Goal: Transaction & Acquisition: Purchase product/service

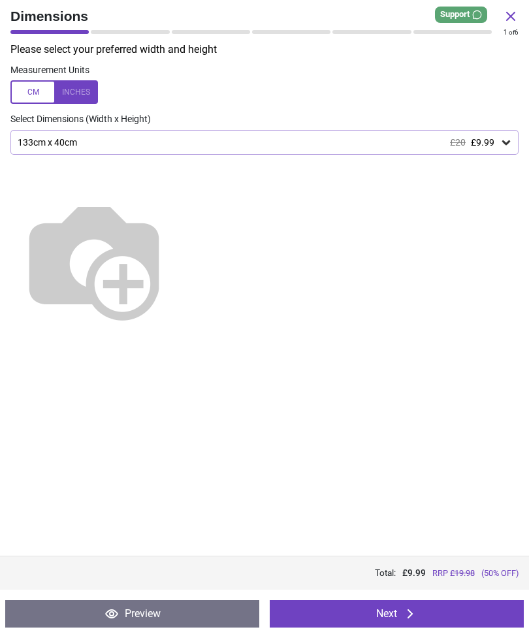
click at [431, 607] on button "Next" at bounding box center [397, 613] width 254 height 27
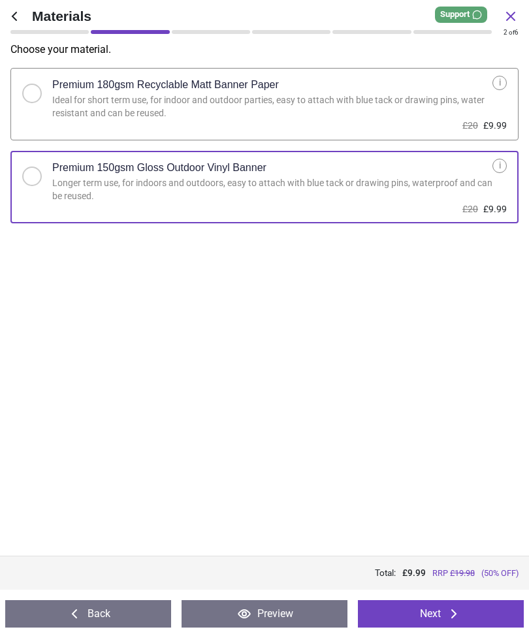
click at [434, 608] on button "Next" at bounding box center [441, 613] width 166 height 27
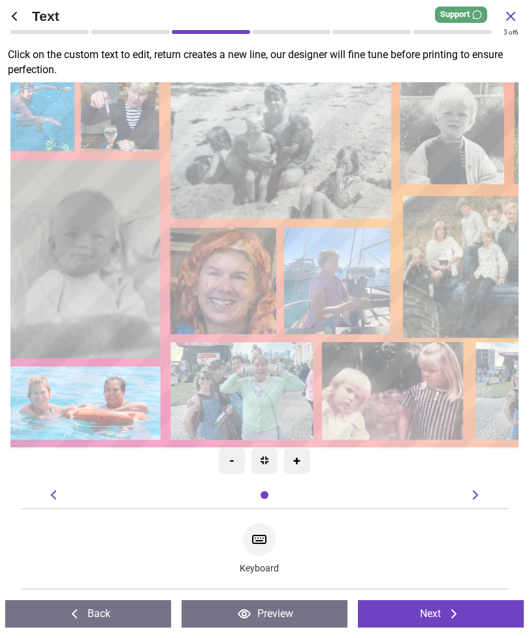
click at [440, 610] on button "Next" at bounding box center [441, 613] width 166 height 27
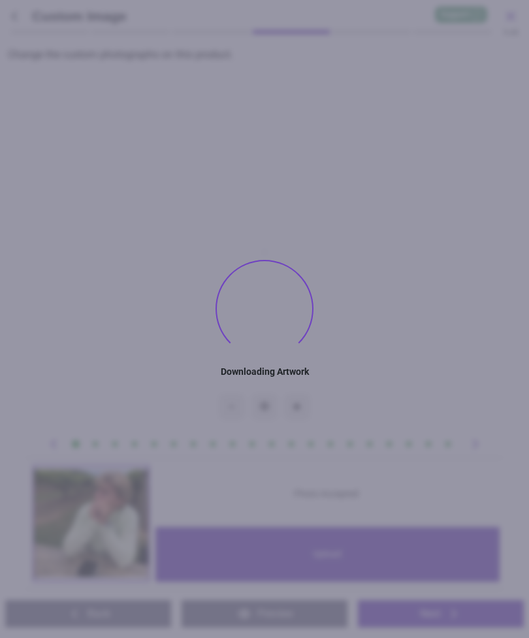
type textarea "**********"
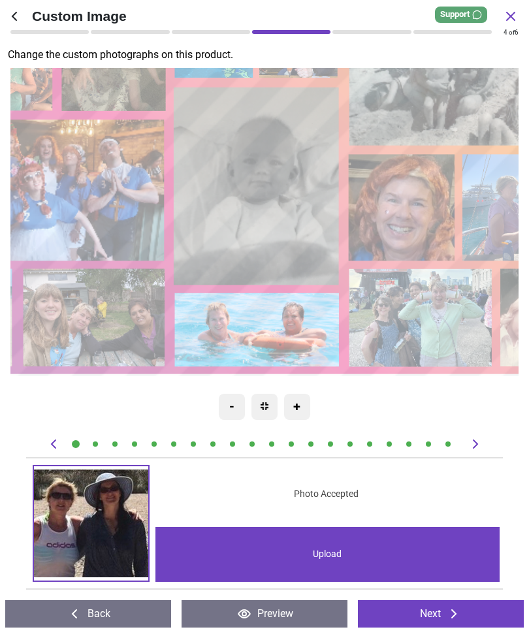
click at [417, 205] on image at bounding box center [403, 207] width 106 height 106
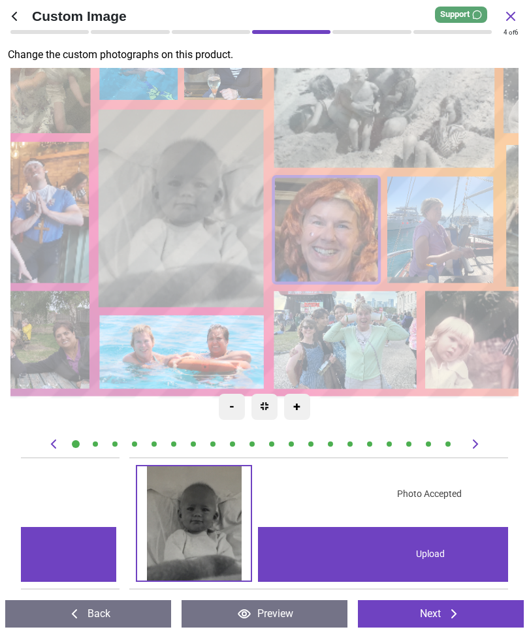
scroll to position [0, 6815]
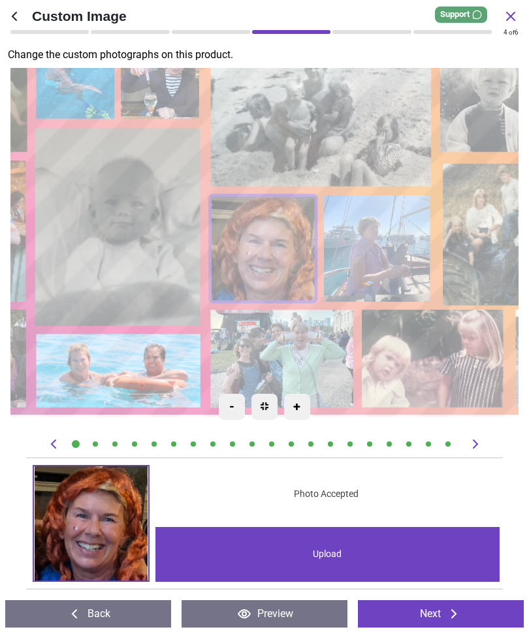
click at [332, 556] on div "Upload" at bounding box center [327, 554] width 345 height 55
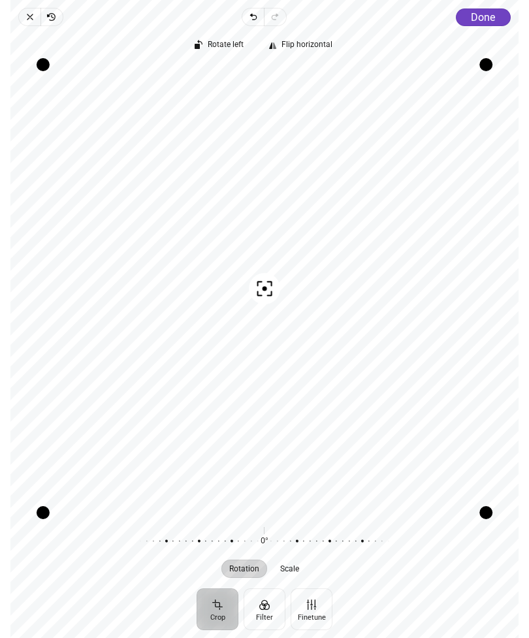
click at [484, 19] on span "Done" at bounding box center [483, 17] width 24 height 12
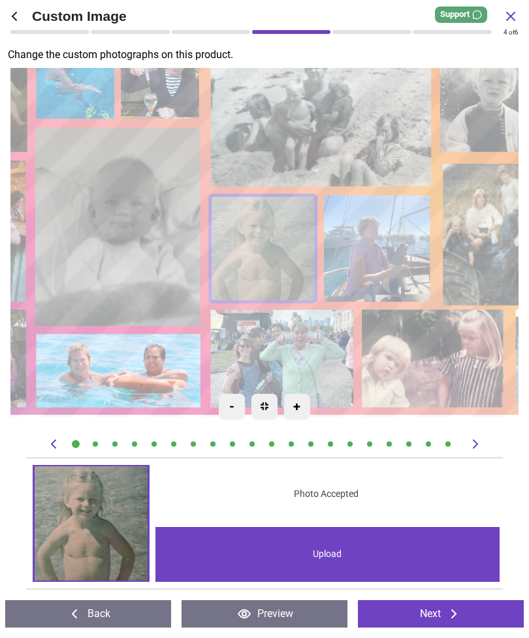
click at [452, 362] on image at bounding box center [435, 359] width 142 height 98
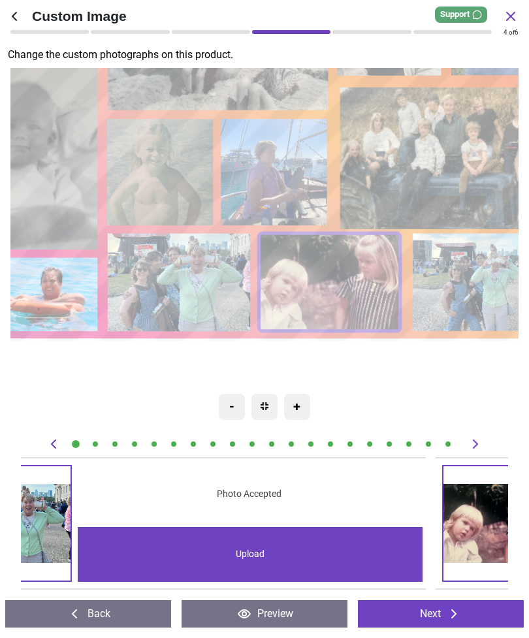
scroll to position [0, 11196]
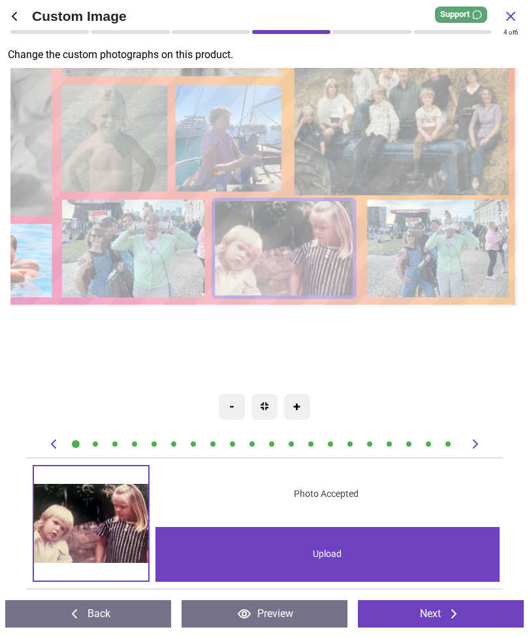
click at [336, 553] on div "Upload" at bounding box center [327, 554] width 345 height 55
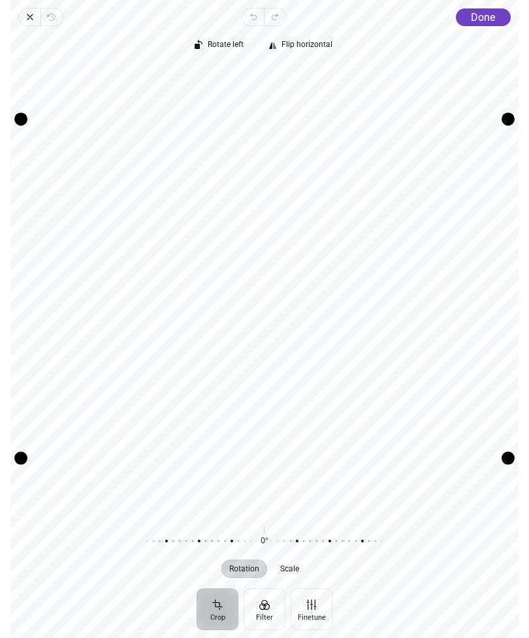
click at [492, 15] on span "Done" at bounding box center [483, 17] width 24 height 12
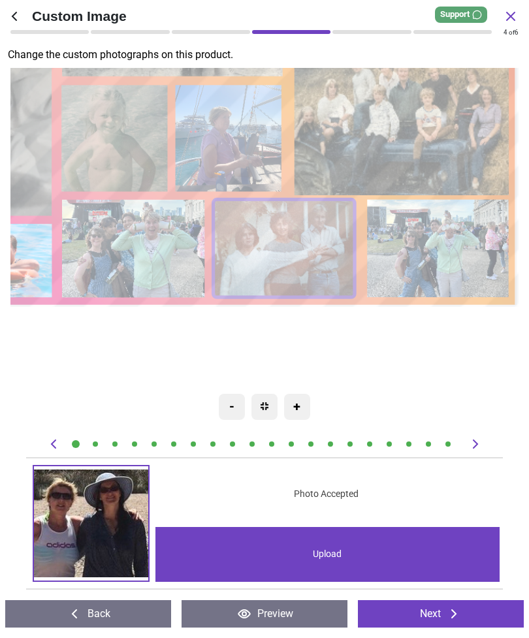
scroll to position [0, 11196]
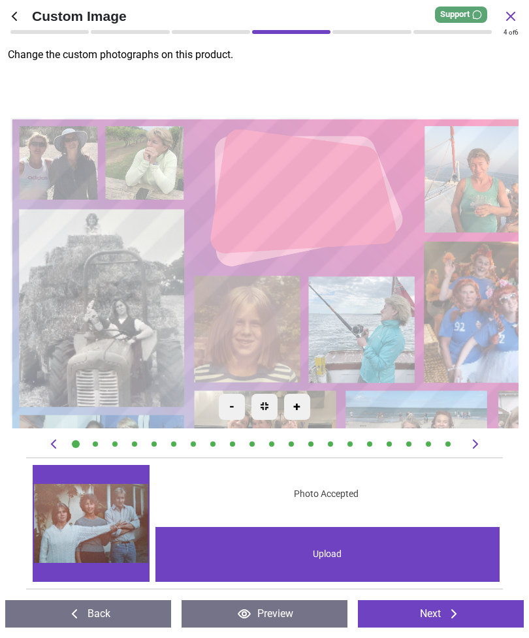
click at [148, 163] on image at bounding box center [145, 163] width 78 height 74
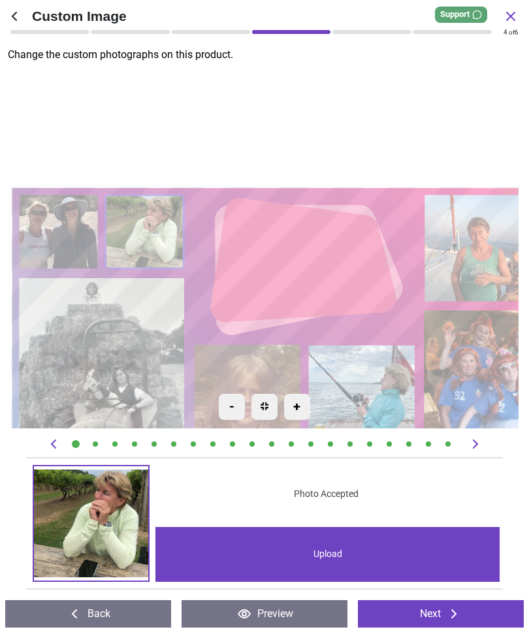
scroll to position [0, 487]
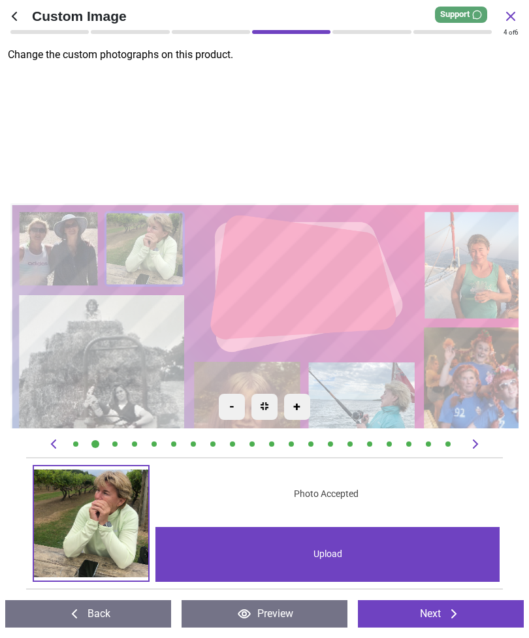
click at [361, 551] on div "Upload" at bounding box center [327, 554] width 345 height 55
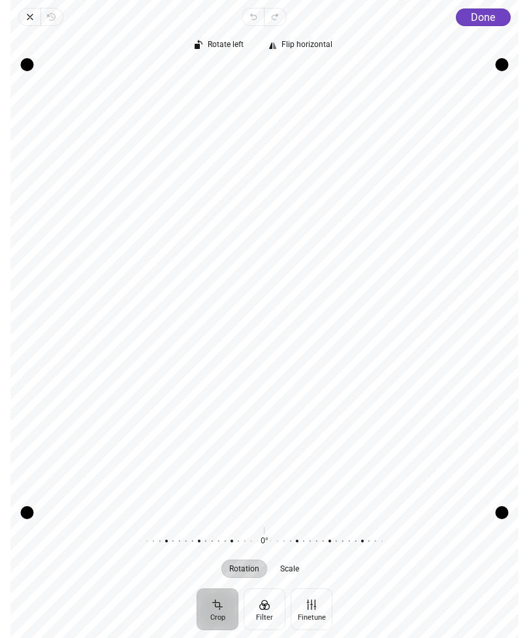
click at [491, 15] on span "Done" at bounding box center [483, 17] width 24 height 12
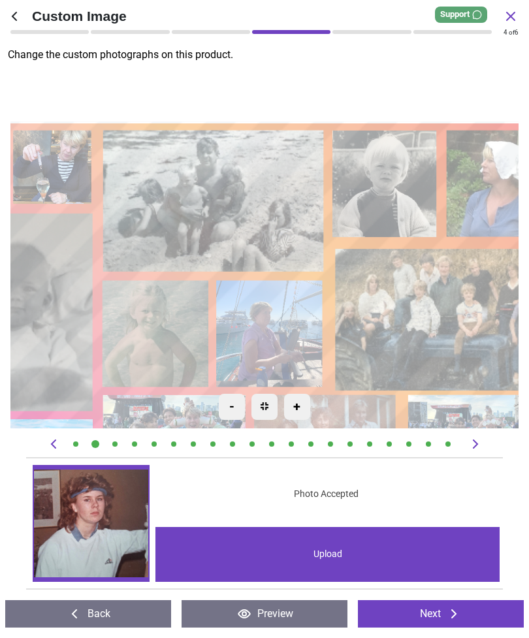
click at [479, 395] on image at bounding box center [481, 444] width 142 height 98
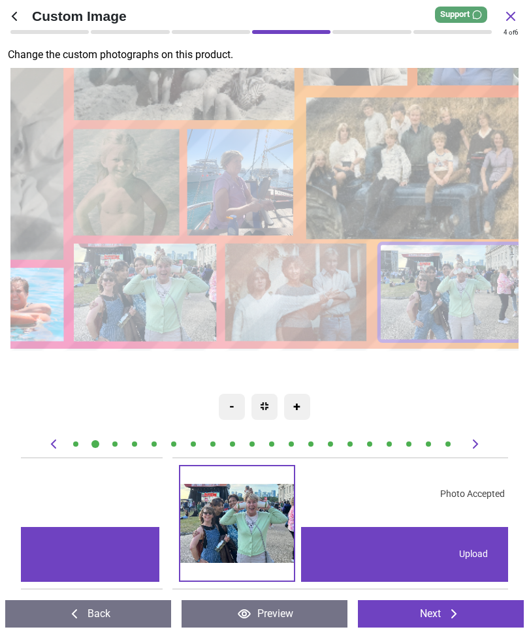
scroll to position [0, 11683]
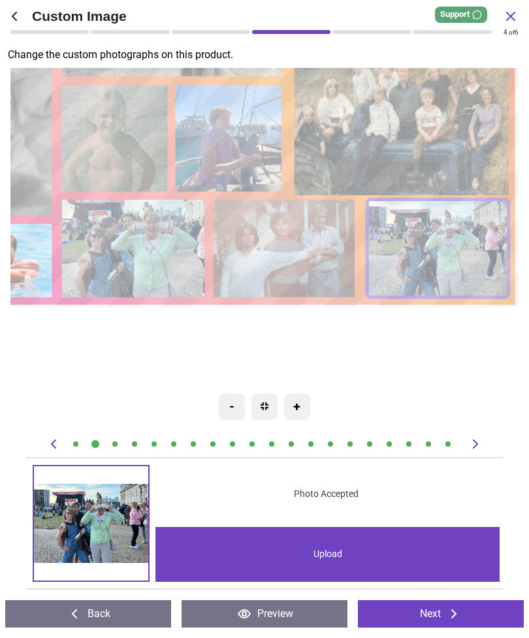
click at [456, 246] on image at bounding box center [440, 248] width 142 height 98
click at [356, 558] on div "Upload" at bounding box center [327, 554] width 345 height 55
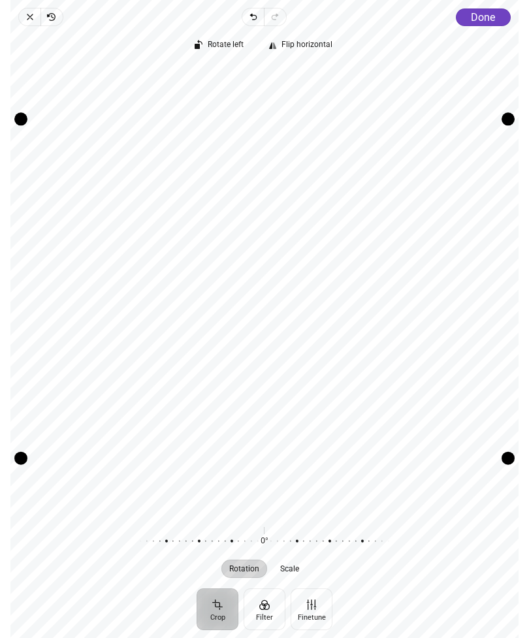
click at [487, 13] on span "Done" at bounding box center [483, 17] width 24 height 12
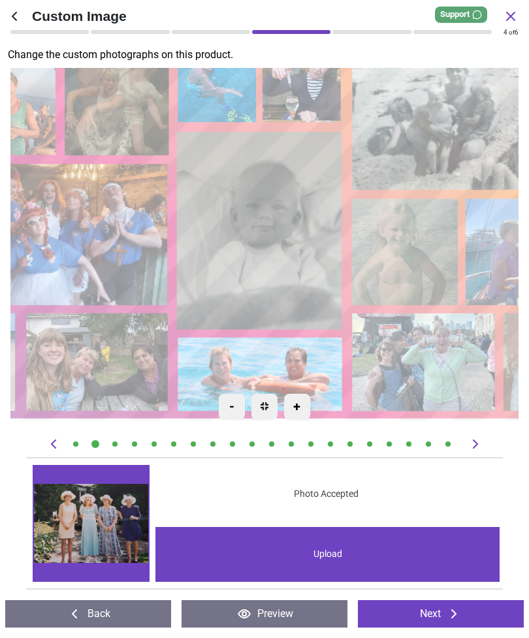
click at [457, 617] on icon at bounding box center [454, 614] width 16 height 16
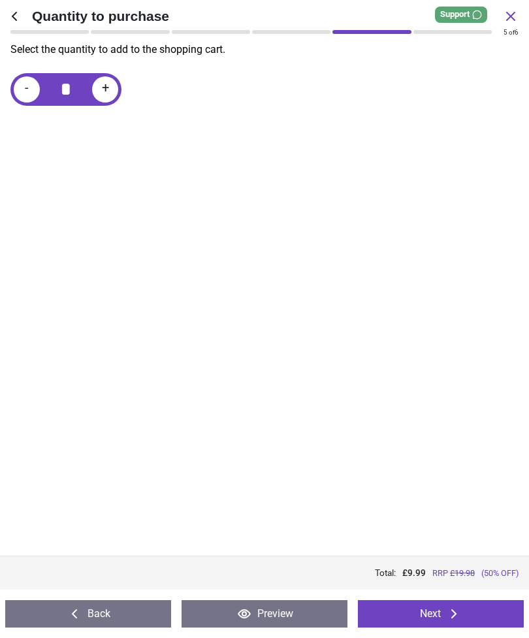
click at [461, 612] on icon at bounding box center [454, 614] width 16 height 16
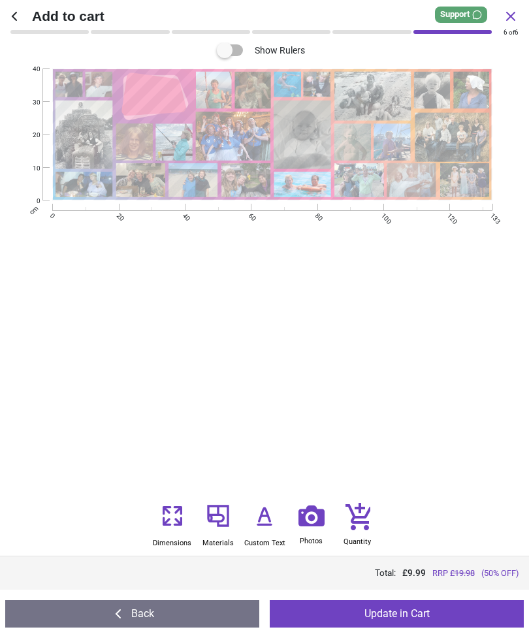
click at [442, 615] on button "Update in Cart" at bounding box center [397, 613] width 254 height 27
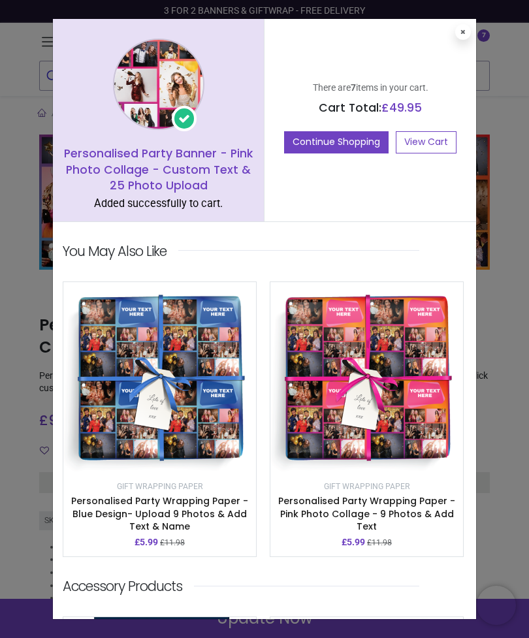
click at [434, 144] on link "View Cart" at bounding box center [426, 142] width 61 height 22
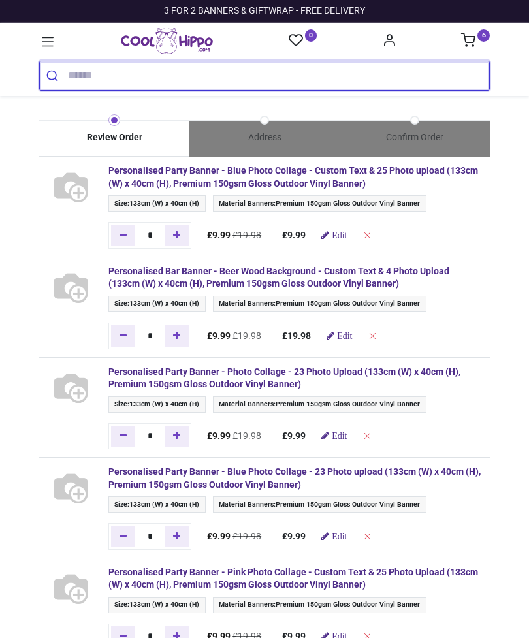
type input "**********"
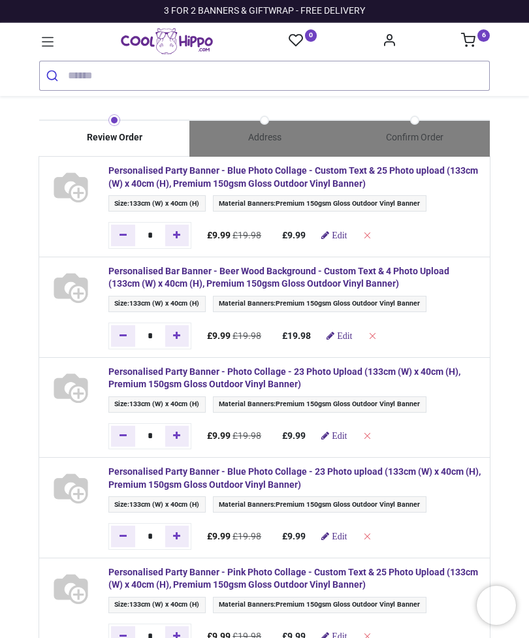
click at [342, 231] on span "Edit" at bounding box center [339, 235] width 15 height 9
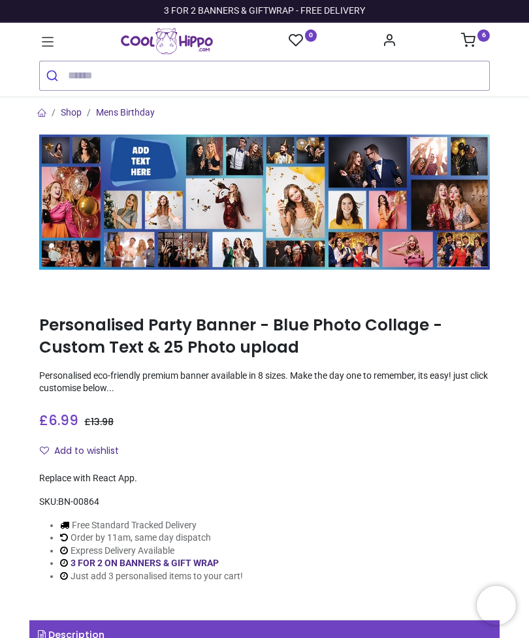
type input "**********"
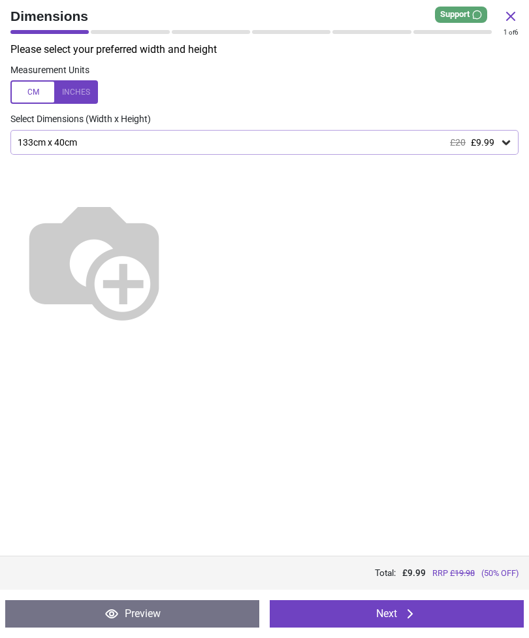
click at [438, 609] on button "Next" at bounding box center [397, 613] width 254 height 27
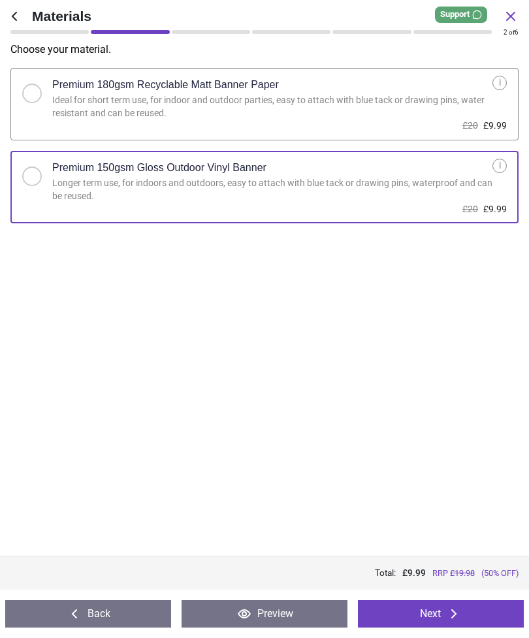
click at [451, 613] on icon at bounding box center [454, 614] width 16 height 16
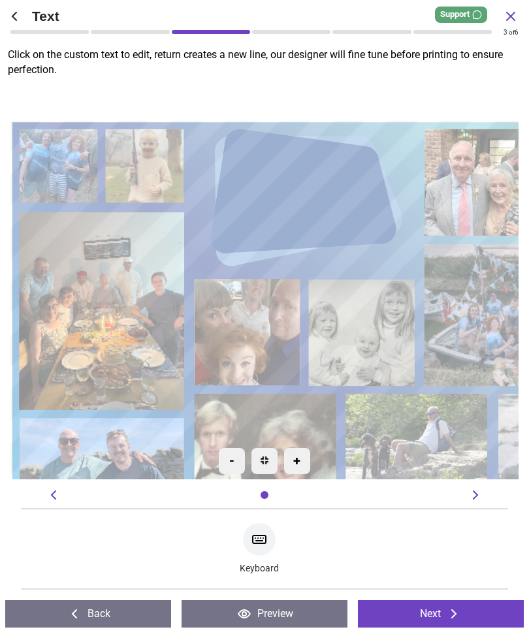
click at [449, 612] on icon at bounding box center [454, 614] width 16 height 16
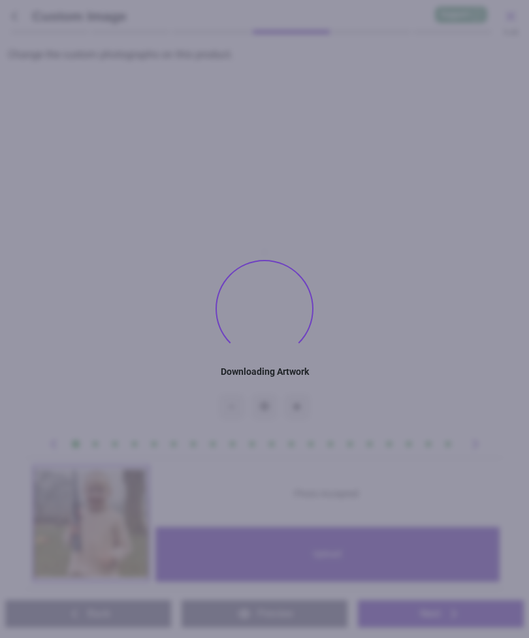
type textarea "**********"
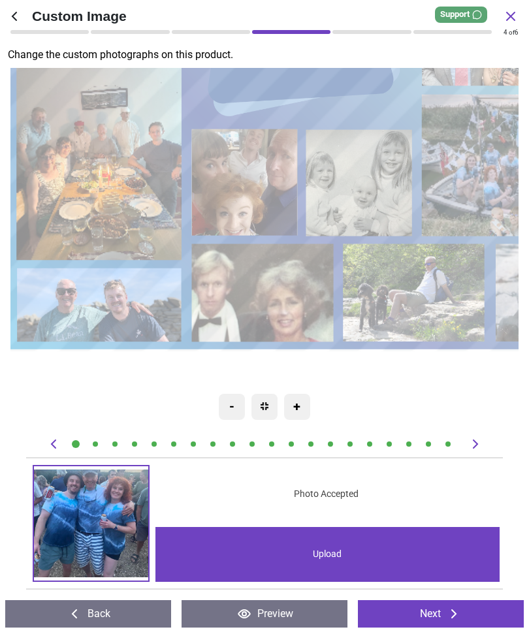
click at [242, 187] on image at bounding box center [245, 182] width 106 height 106
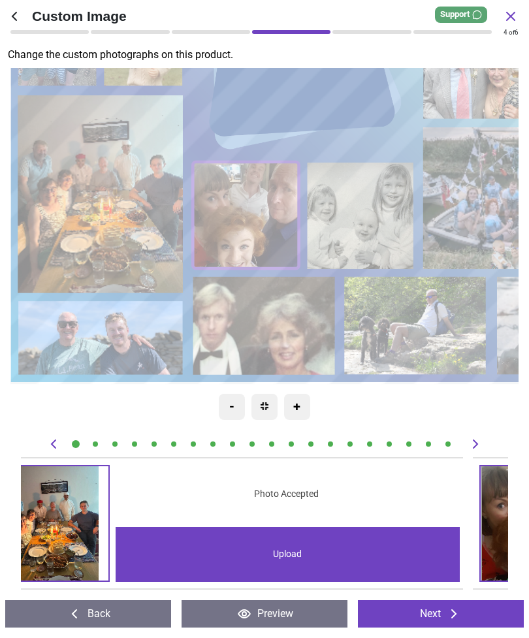
scroll to position [0, 4868]
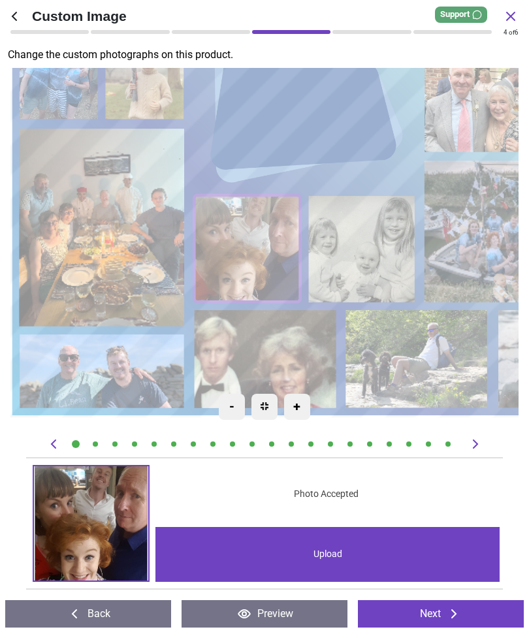
click at [330, 555] on div "Upload" at bounding box center [327, 554] width 345 height 55
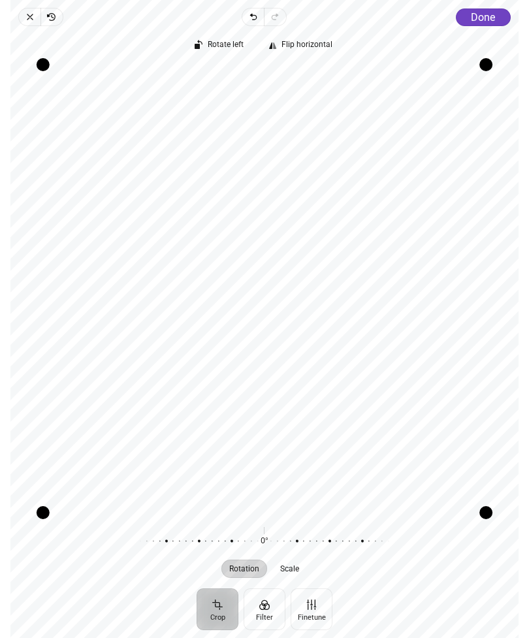
click at [489, 14] on span "Done" at bounding box center [483, 17] width 24 height 12
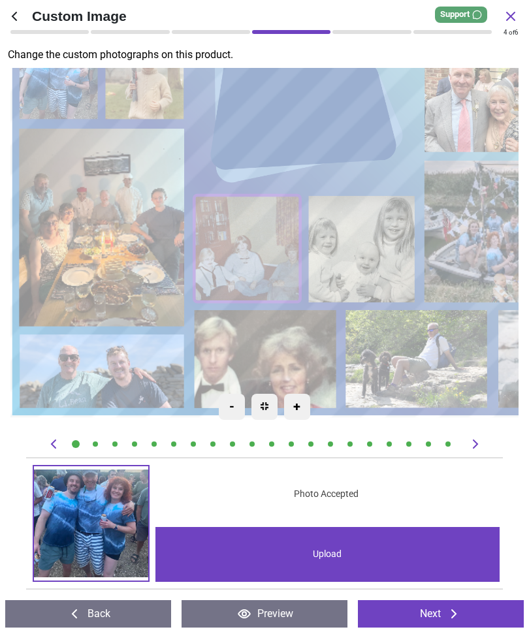
scroll to position [0, 4868]
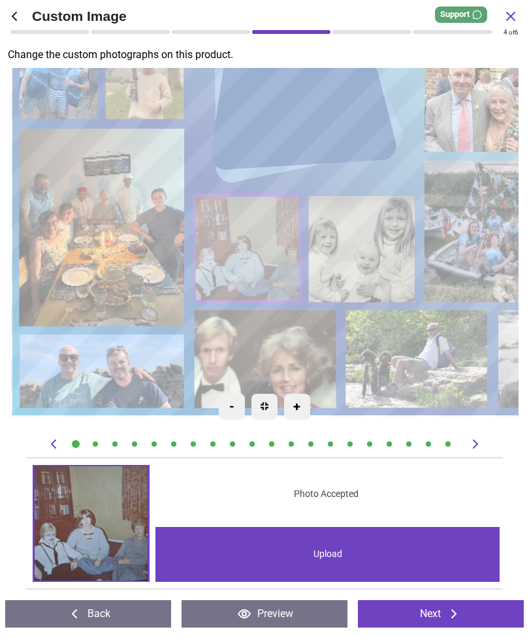
click at [469, 611] on button "Next" at bounding box center [441, 613] width 166 height 27
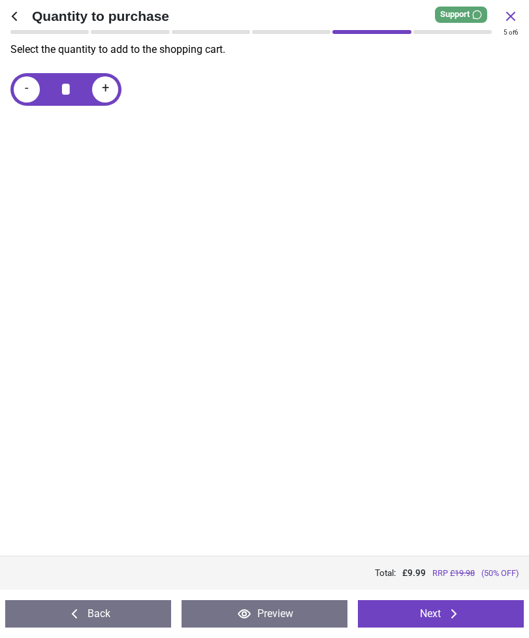
click at [479, 611] on button "Next" at bounding box center [441, 613] width 166 height 27
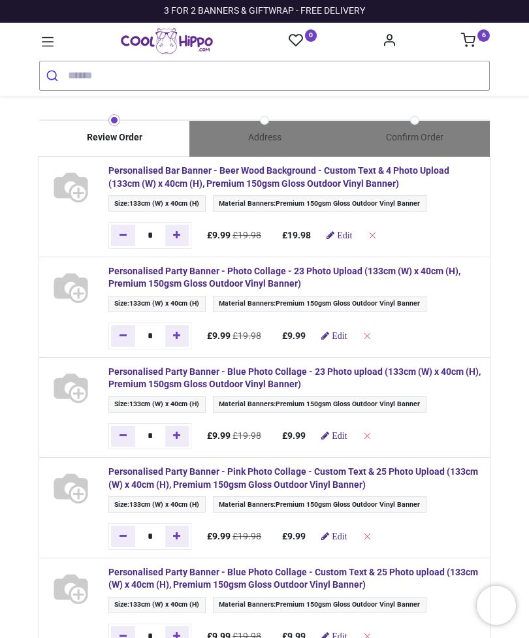
type input "**********"
click at [303, 275] on strong "Personalised Party Banner - Photo Collage - 23 Photo Upload (133cm (W) x 40cm (…" at bounding box center [284, 278] width 352 height 24
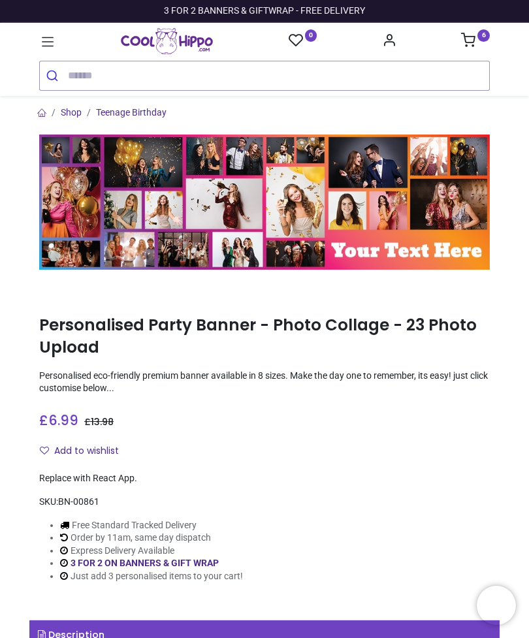
type input "**********"
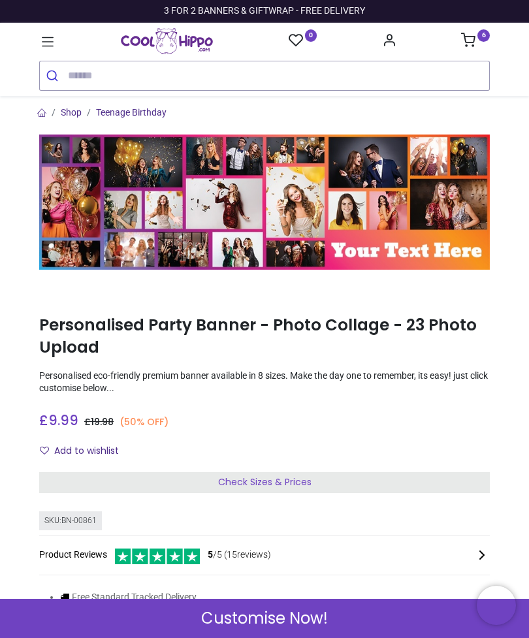
click at [397, 477] on div "Check Sizes & Prices" at bounding box center [264, 482] width 451 height 21
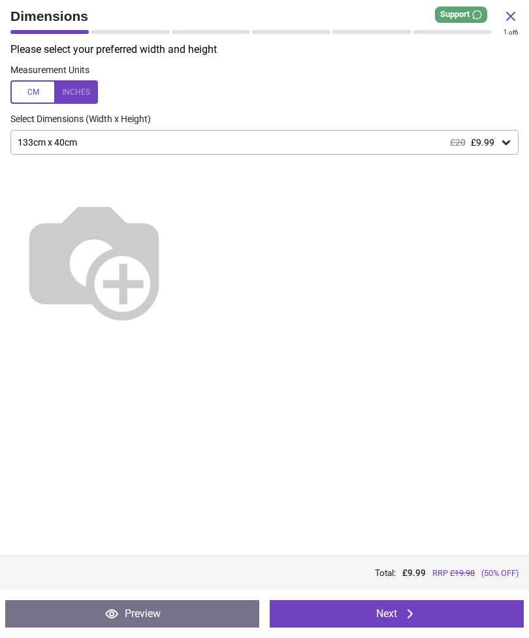
click at [419, 614] on button "Next" at bounding box center [397, 613] width 254 height 27
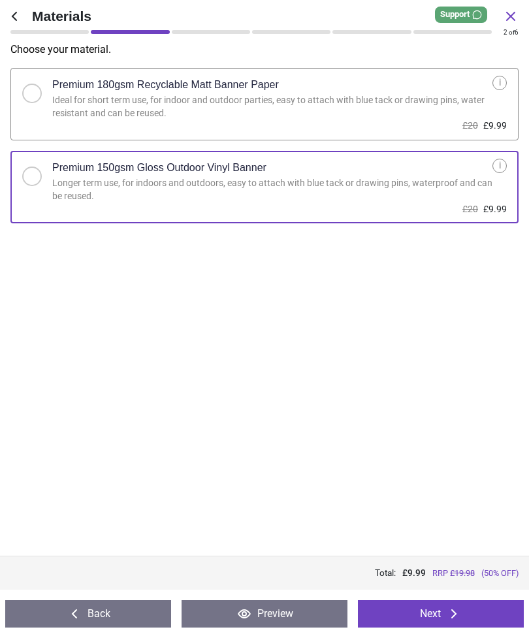
click at [411, 602] on button "Next" at bounding box center [441, 613] width 166 height 27
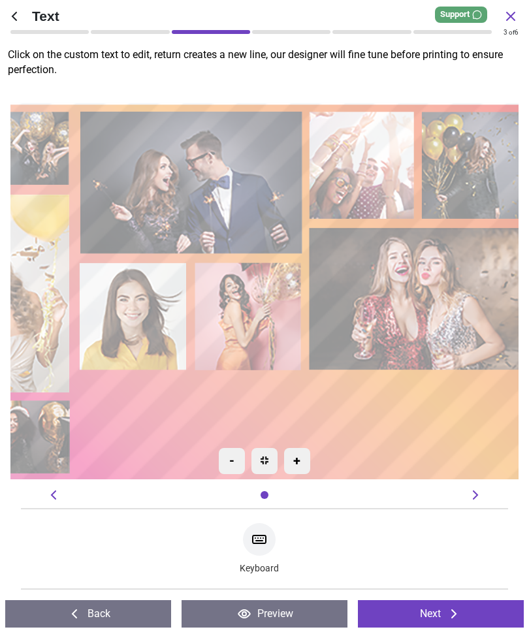
click at [11, 18] on icon at bounding box center [15, 16] width 16 height 16
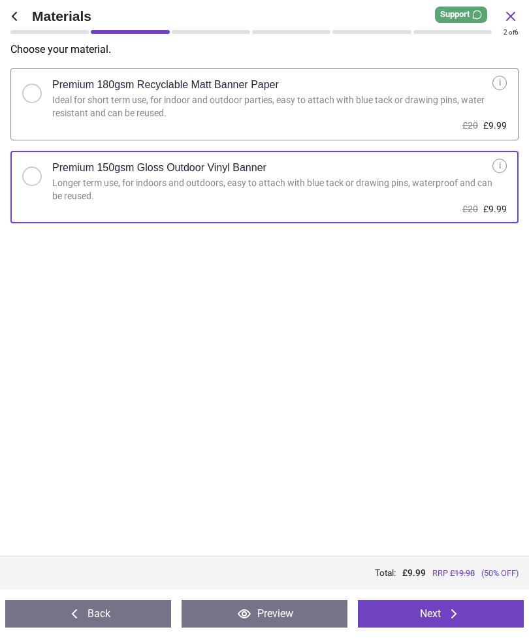
click at [14, 14] on icon at bounding box center [14, 16] width 5 height 9
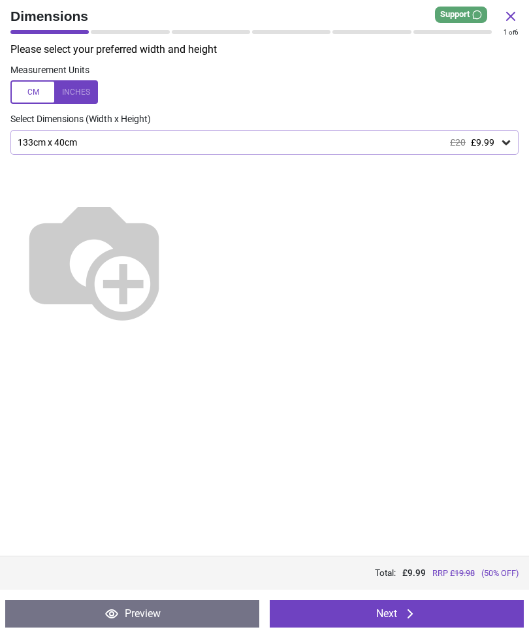
click at [511, 16] on icon at bounding box center [511, 16] width 8 height 8
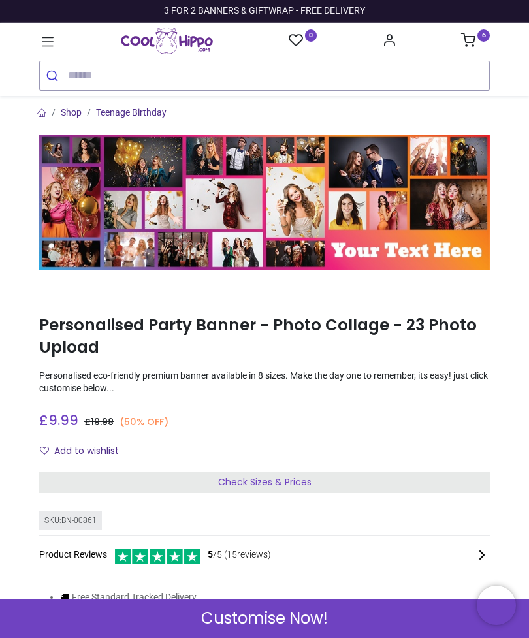
click at [476, 40] on link "6" at bounding box center [475, 42] width 29 height 10
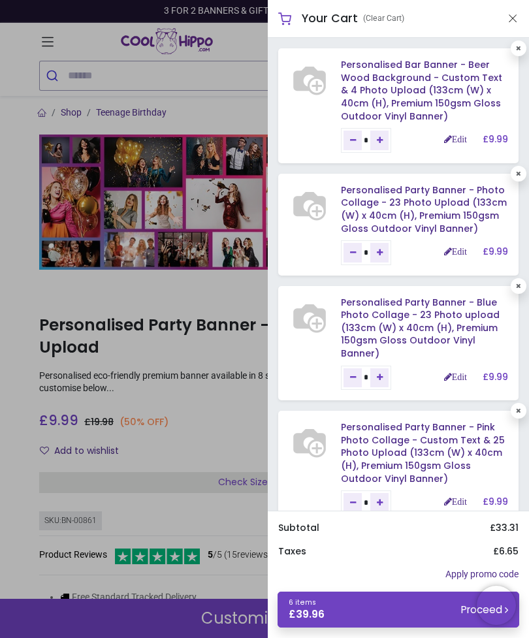
click at [459, 250] on link "Edit" at bounding box center [455, 251] width 23 height 9
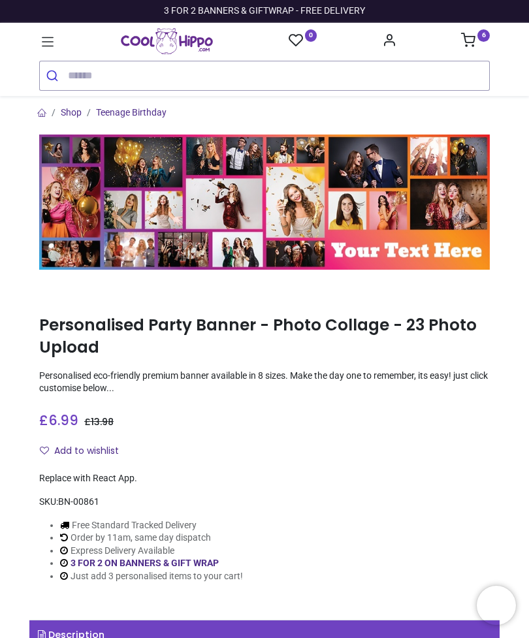
type input "**********"
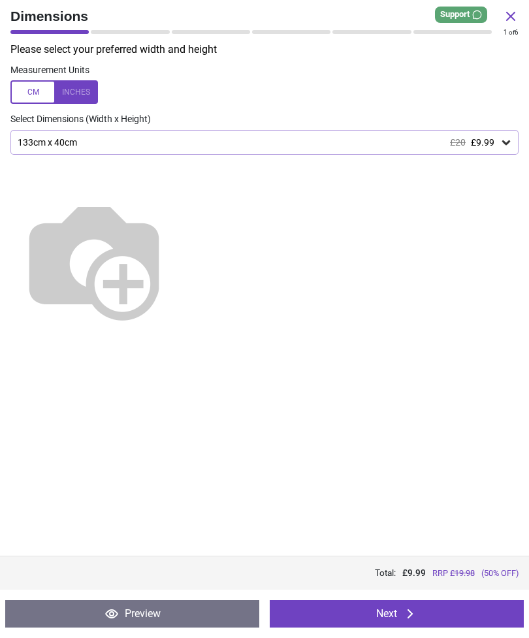
click at [392, 615] on button "Next" at bounding box center [397, 613] width 254 height 27
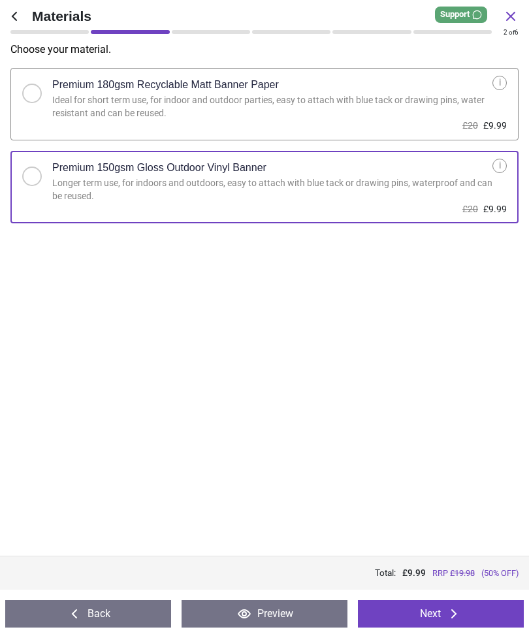
click at [404, 622] on button "Next" at bounding box center [441, 613] width 166 height 27
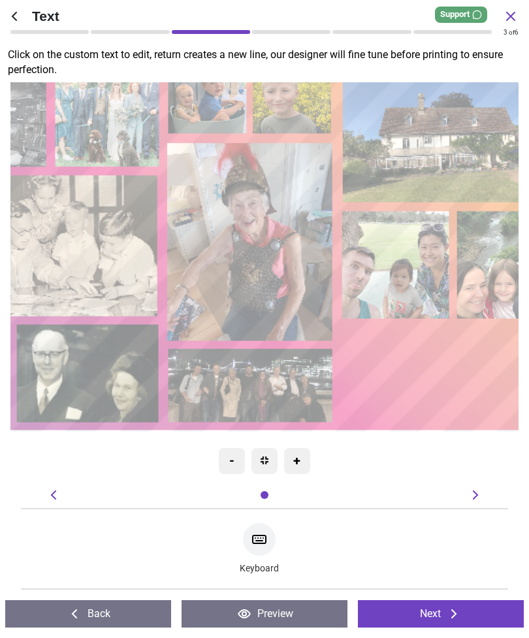
click at [457, 617] on icon at bounding box center [454, 614] width 16 height 16
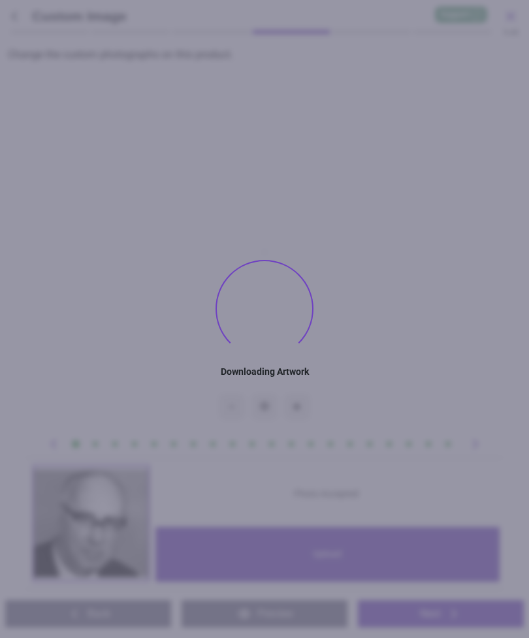
type textarea "********"
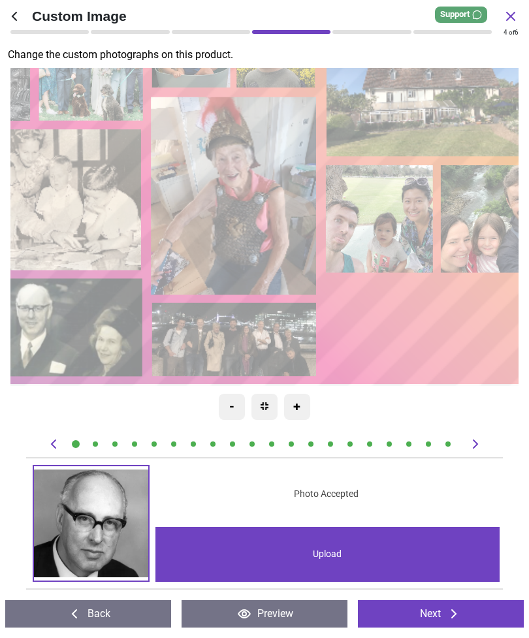
click at [250, 188] on image at bounding box center [234, 196] width 165 height 199
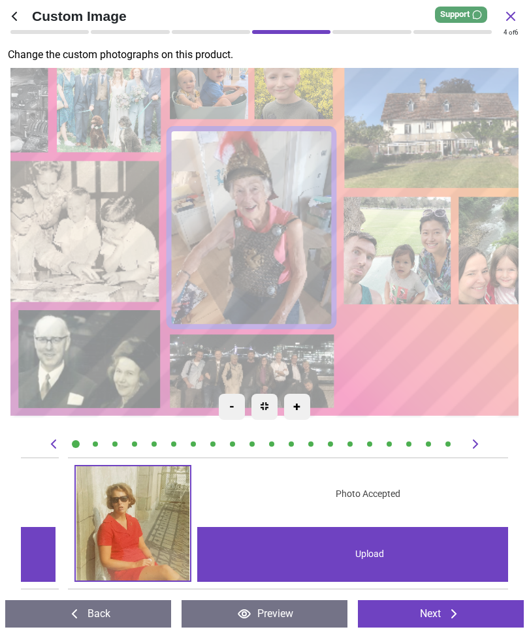
scroll to position [0, 6815]
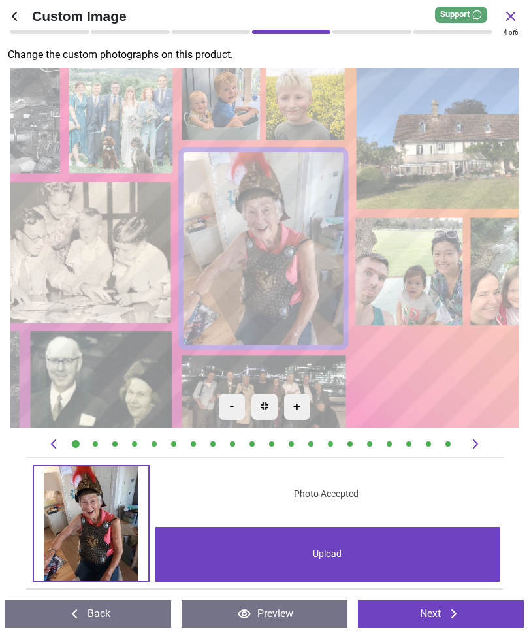
click at [353, 562] on div "Upload" at bounding box center [327, 554] width 345 height 55
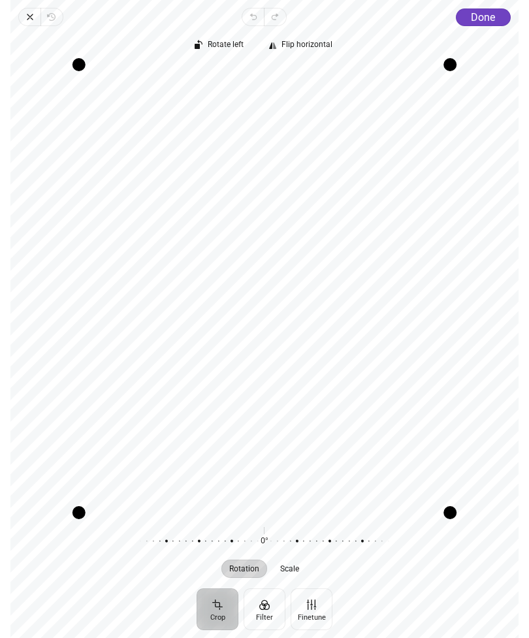
click at [486, 16] on span "Done" at bounding box center [483, 17] width 24 height 12
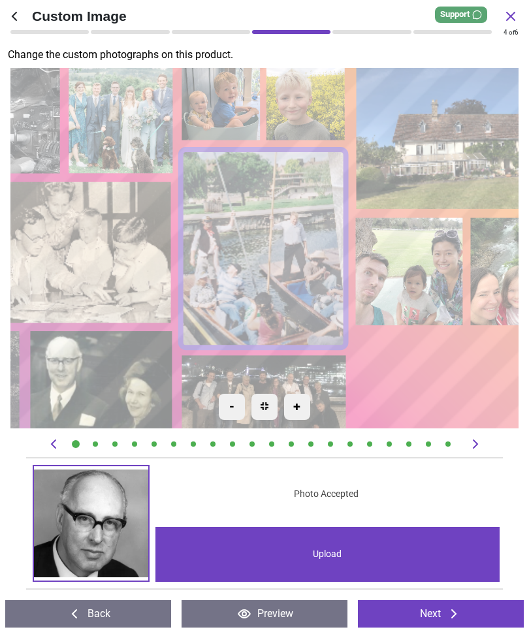
scroll to position [0, 6815]
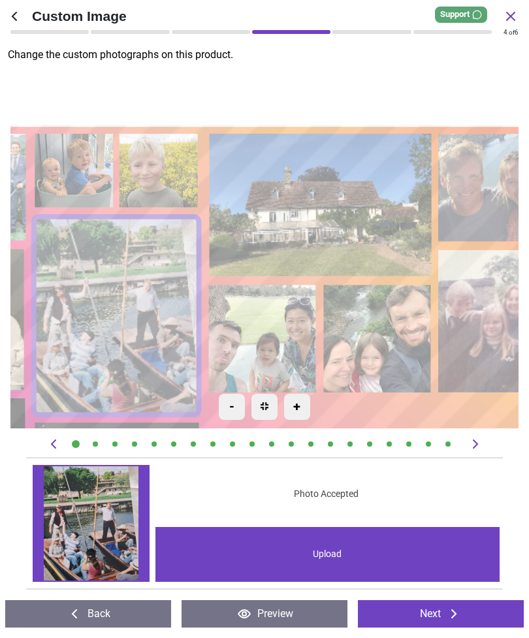
click at [334, 207] on image at bounding box center [322, 204] width 223 height 143
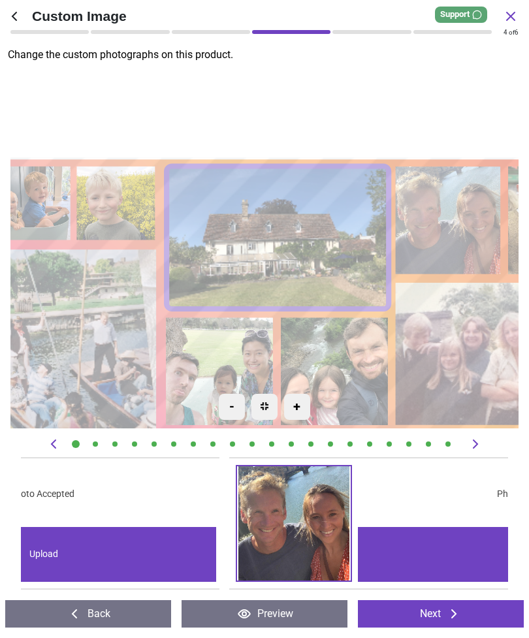
scroll to position [0, 3408]
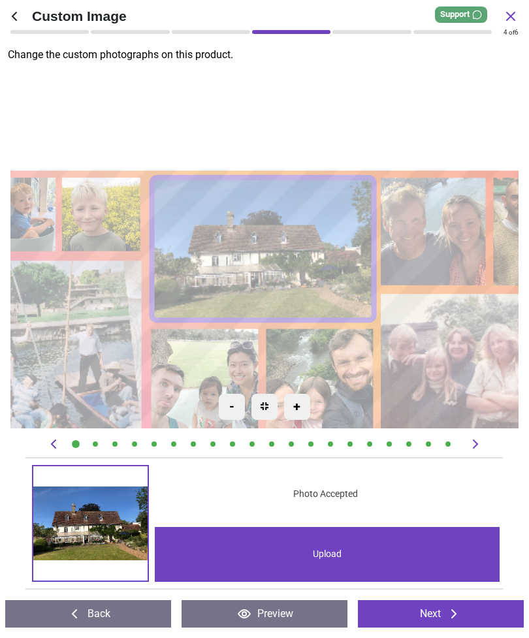
click at [336, 559] on div "Upload" at bounding box center [327, 554] width 345 height 55
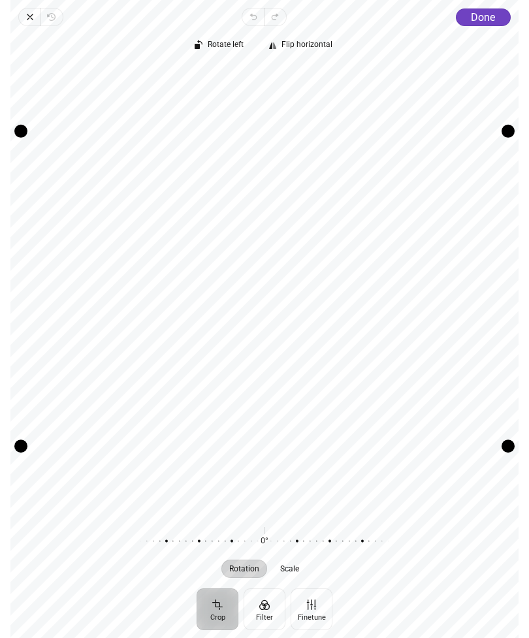
click at [486, 24] on button "Done" at bounding box center [483, 17] width 55 height 18
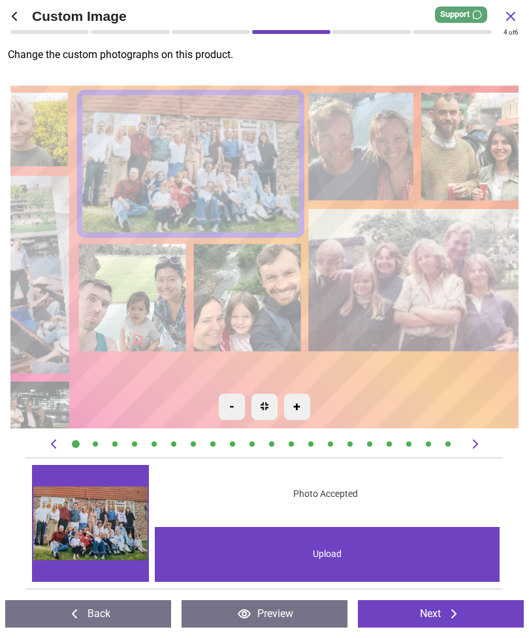
click at [370, 135] on image at bounding box center [362, 146] width 105 height 108
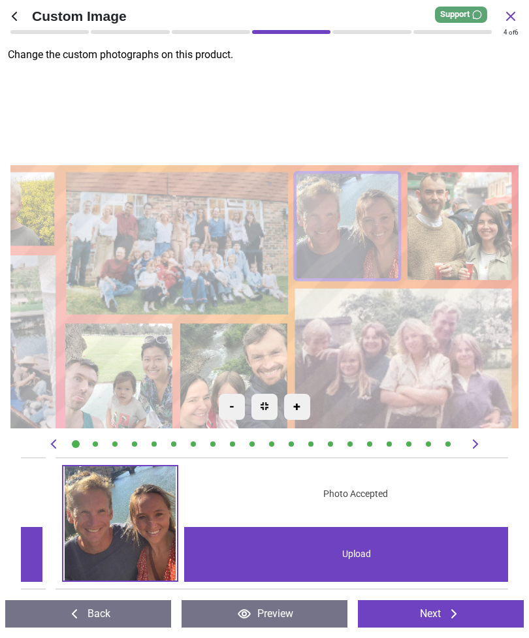
scroll to position [0, 3894]
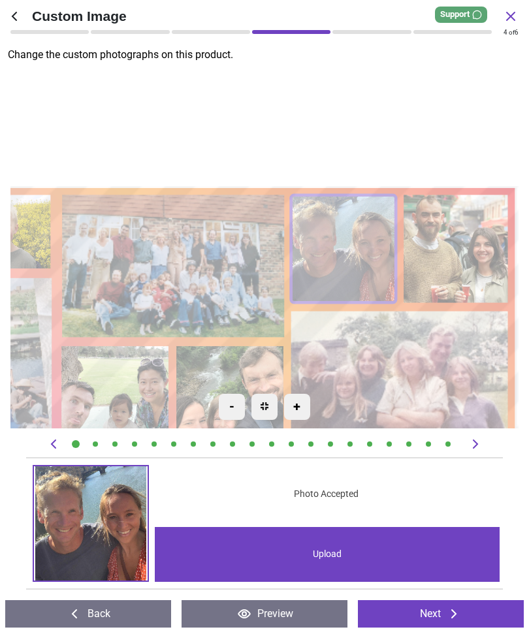
click at [340, 553] on div "Upload" at bounding box center [327, 554] width 345 height 55
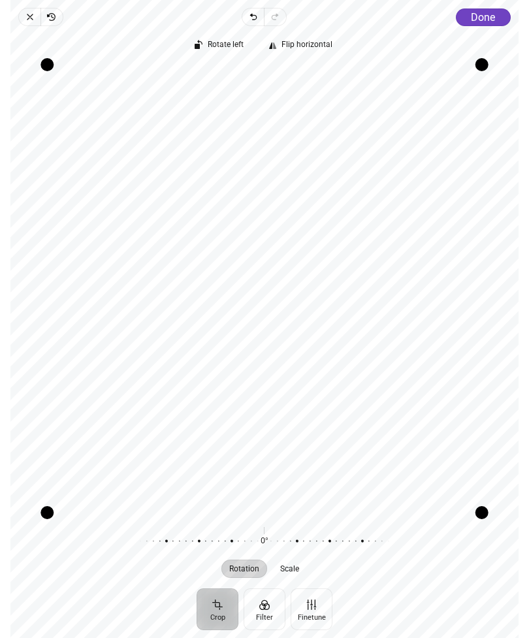
click at [489, 14] on span "Done" at bounding box center [483, 17] width 24 height 12
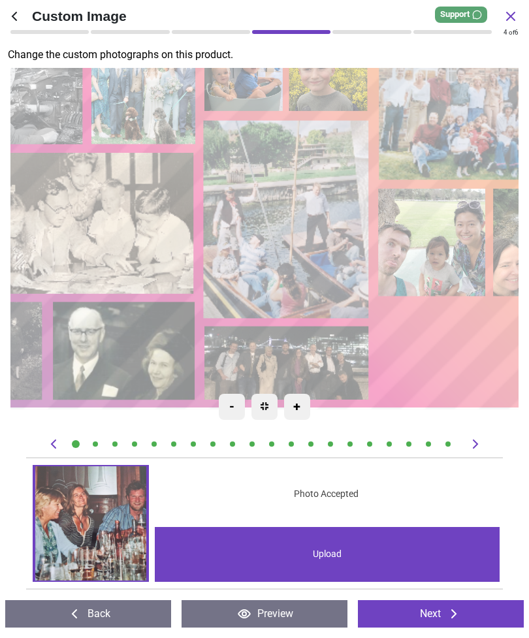
click at [325, 359] on image at bounding box center [287, 364] width 165 height 74
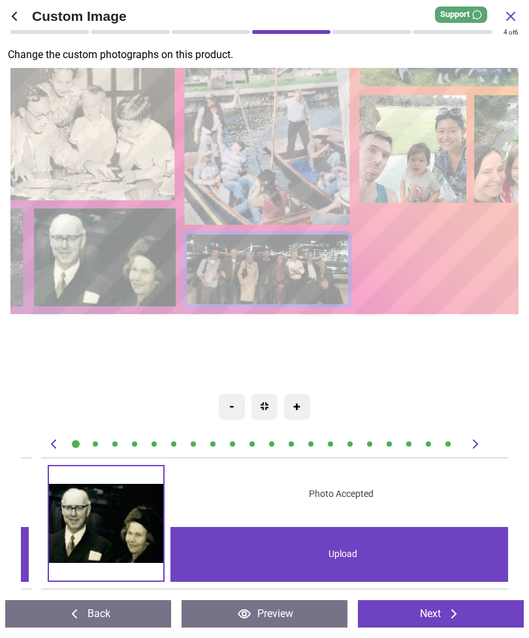
scroll to position [0, 10709]
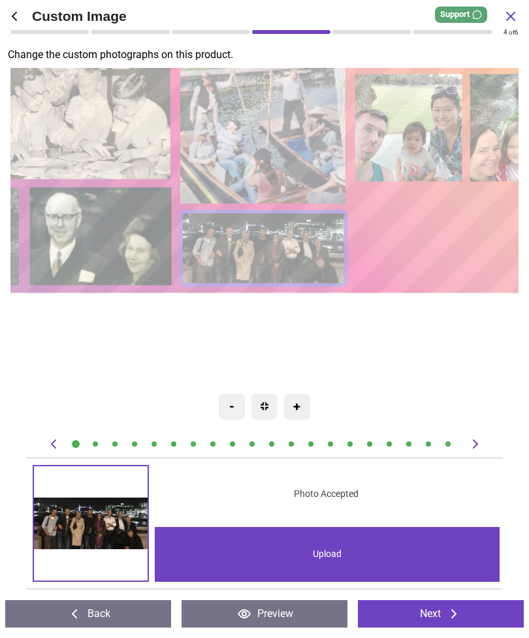
click at [345, 557] on div "Upload" at bounding box center [327, 554] width 345 height 55
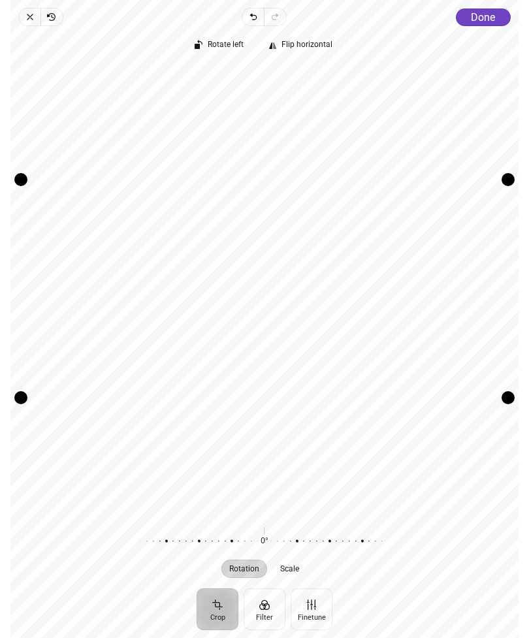
click at [494, 14] on span "Done" at bounding box center [483, 17] width 24 height 12
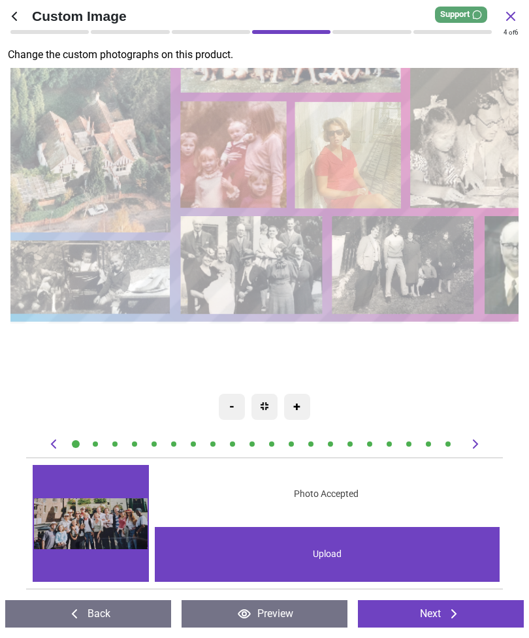
click at [264, 260] on image at bounding box center [252, 265] width 142 height 98
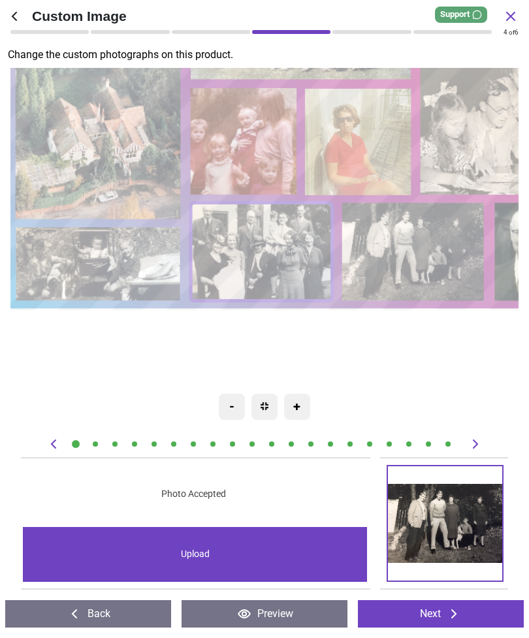
scroll to position [0, 9249]
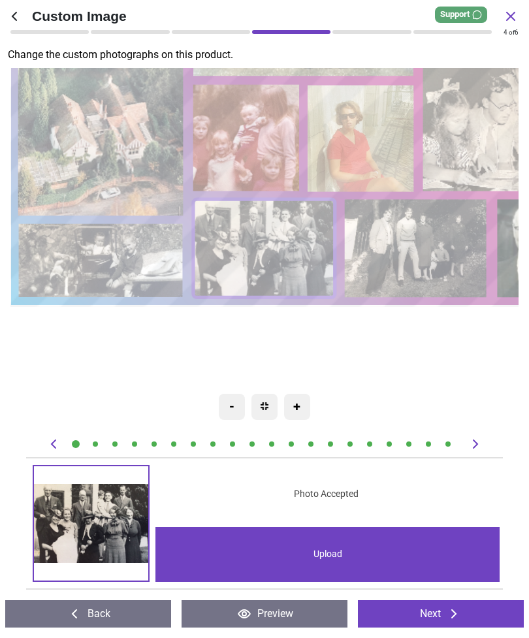
click at [334, 556] on div "Upload" at bounding box center [327, 554] width 345 height 55
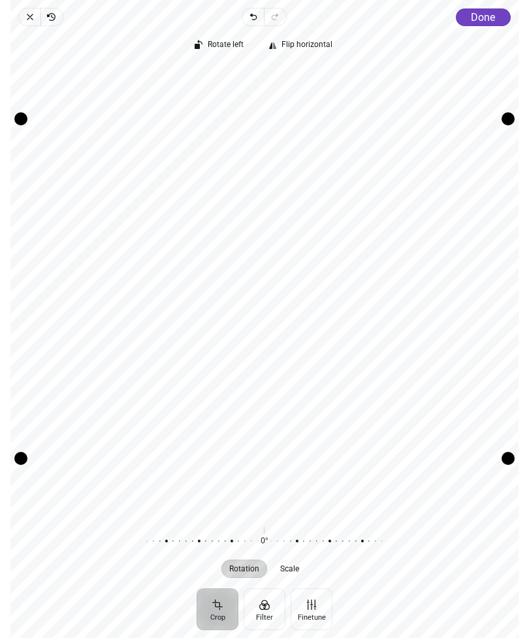
click at [494, 13] on span "Done" at bounding box center [483, 17] width 24 height 12
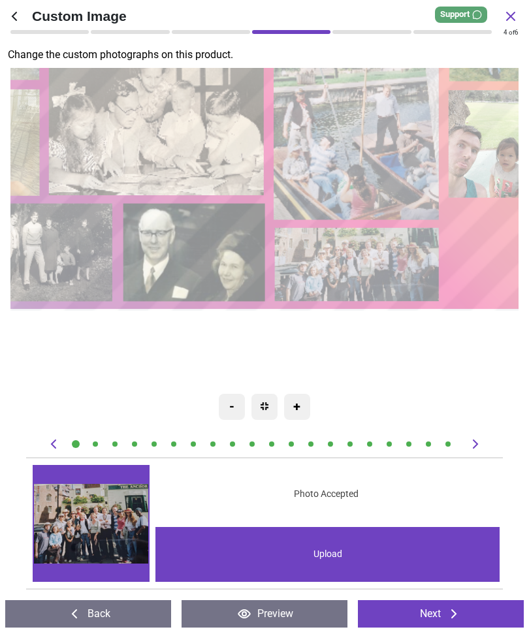
click at [372, 259] on image at bounding box center [358, 265] width 165 height 74
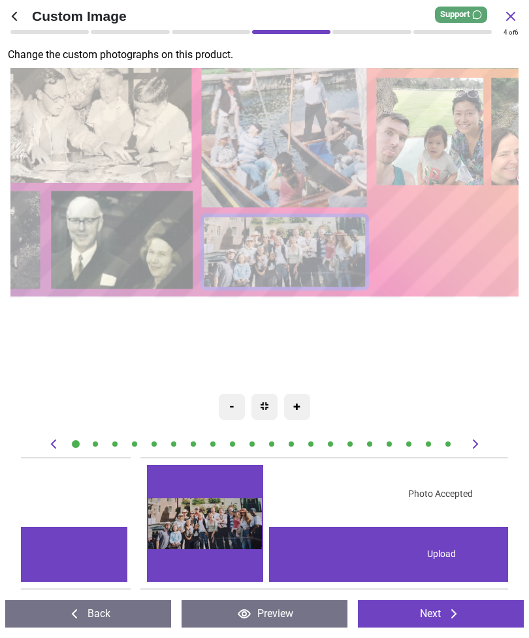
scroll to position [0, 10709]
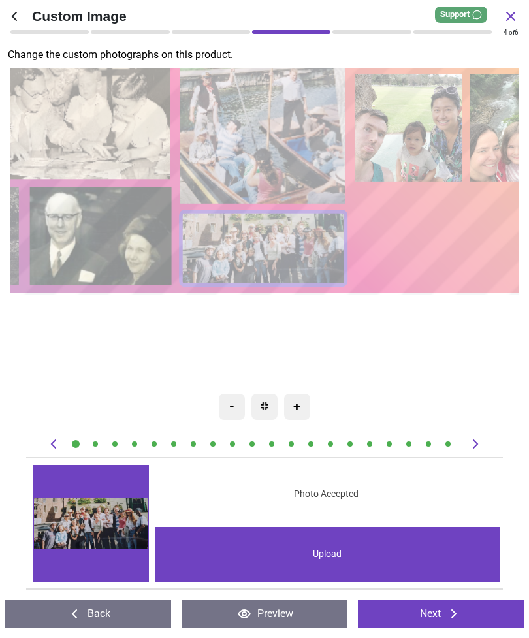
click at [330, 547] on div "Upload" at bounding box center [327, 554] width 345 height 55
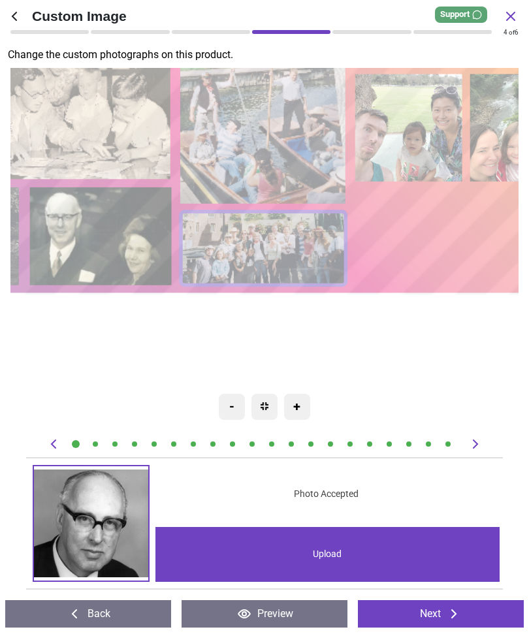
scroll to position [0, 10709]
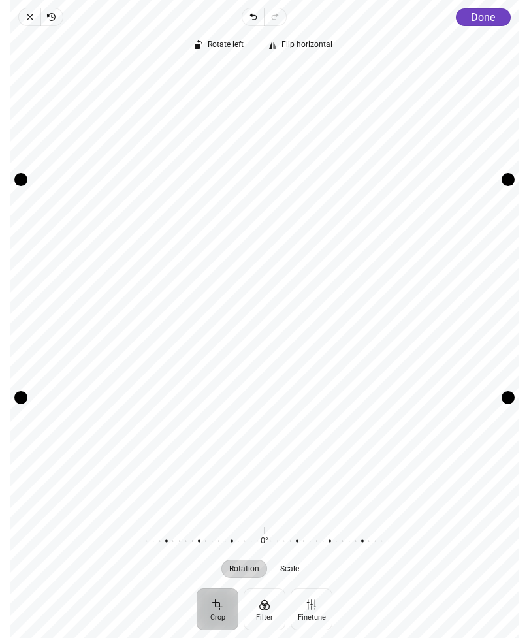
click at [496, 12] on button "Done" at bounding box center [483, 17] width 55 height 18
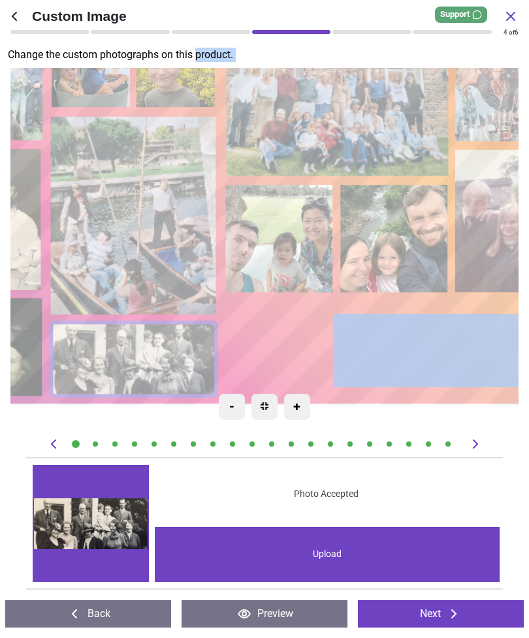
click at [428, 385] on div "Created with Snap null" at bounding box center [47, 215] width 1270 height 381
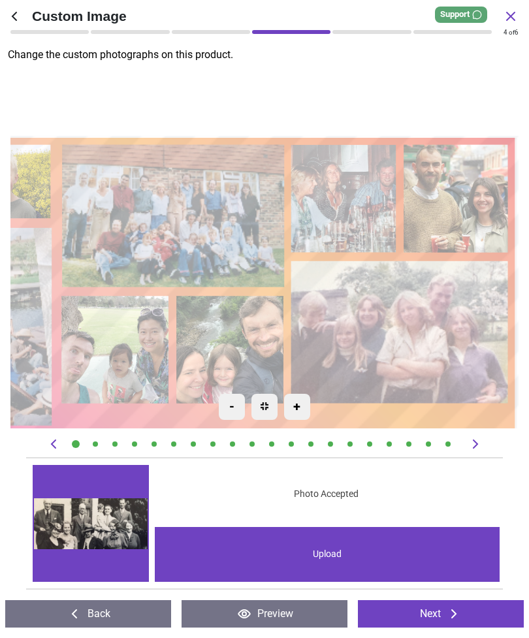
click at [466, 189] on image at bounding box center [458, 198] width 105 height 108
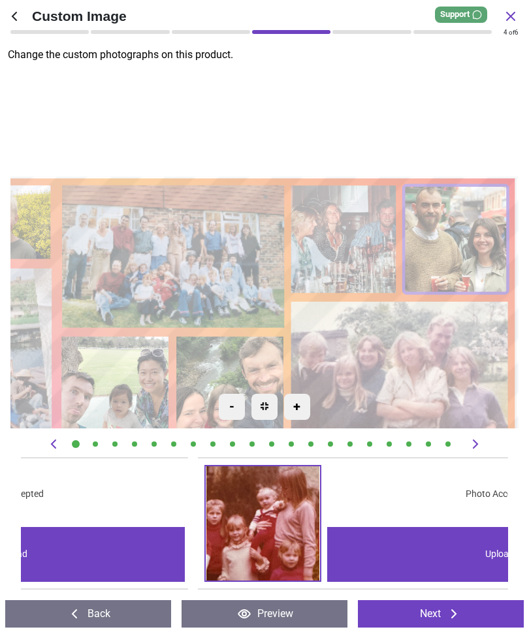
scroll to position [0, 4381]
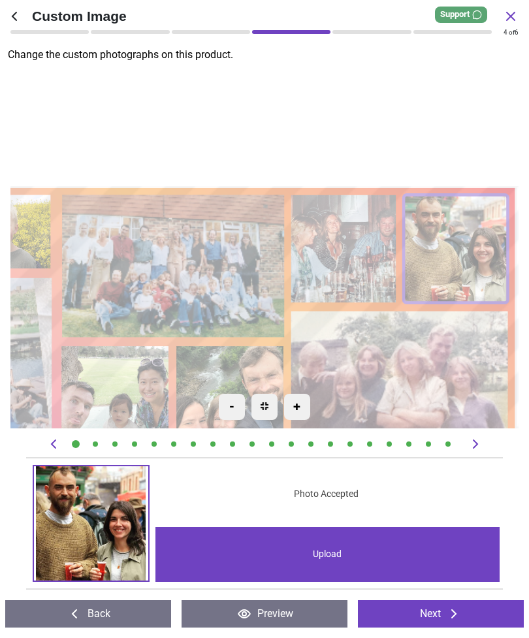
click at [334, 555] on div "Upload" at bounding box center [327, 554] width 345 height 55
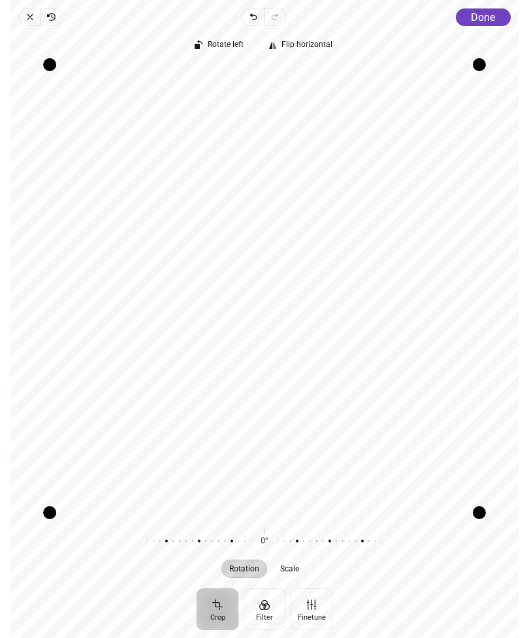
click at [496, 20] on button "Done" at bounding box center [483, 17] width 55 height 18
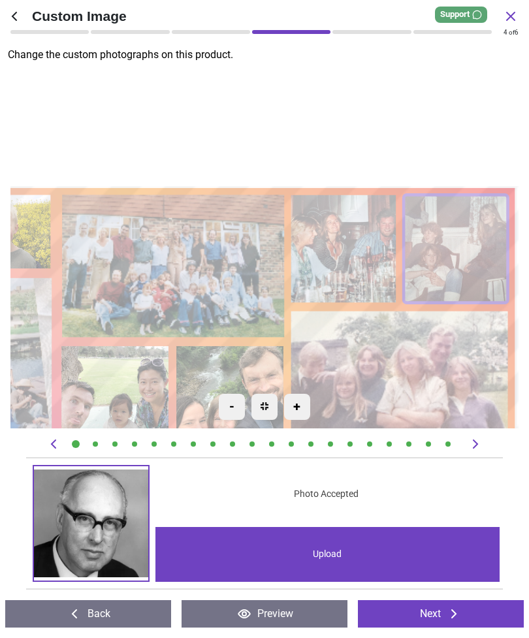
scroll to position [0, 4381]
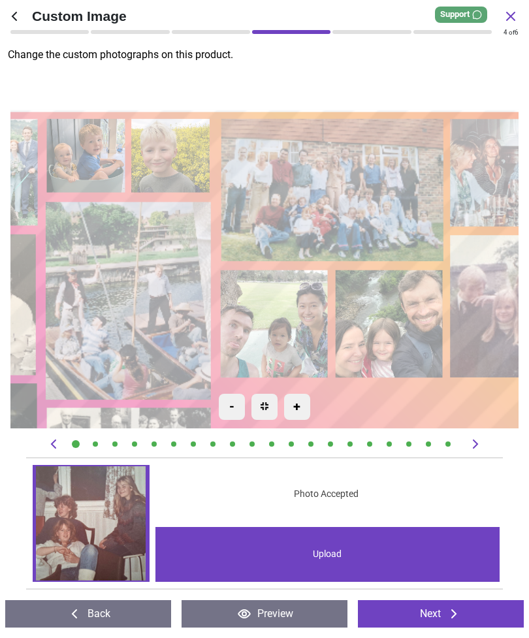
click at [285, 308] on image at bounding box center [275, 324] width 107 height 108
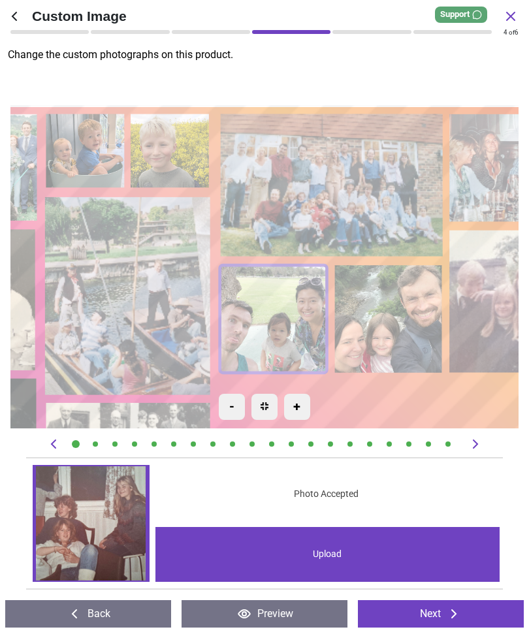
scroll to position [0, 7302]
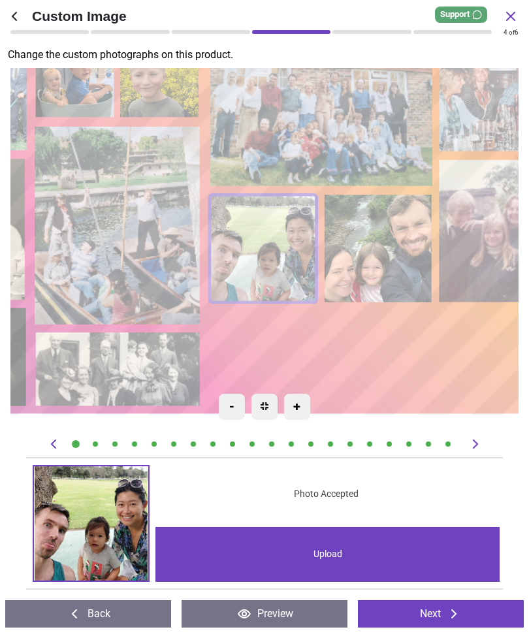
click at [355, 552] on div "Upload" at bounding box center [327, 554] width 345 height 55
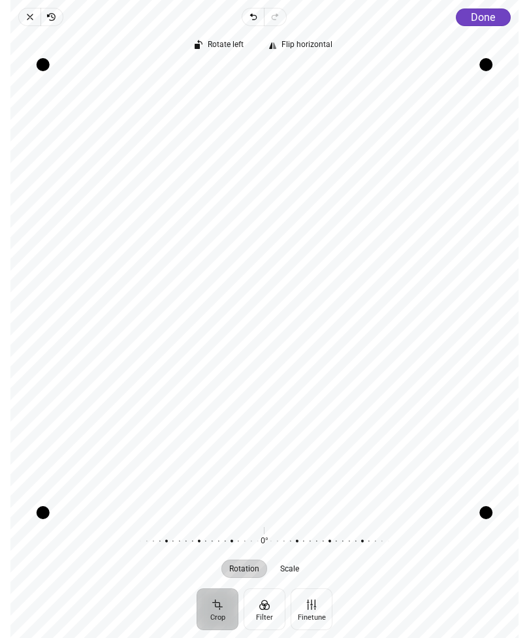
click at [484, 18] on span "Done" at bounding box center [483, 17] width 24 height 12
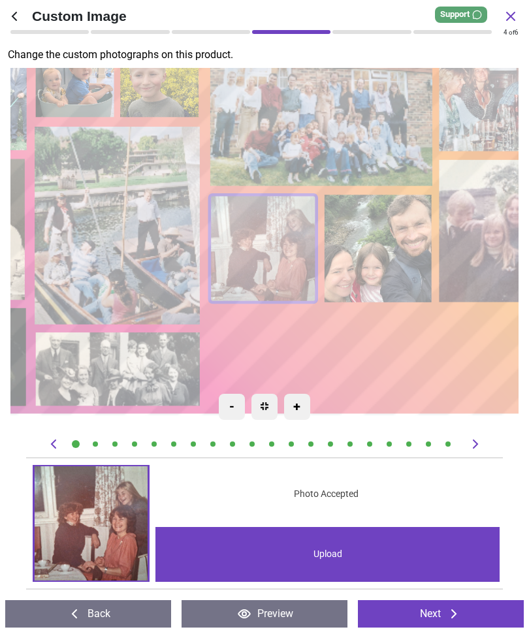
click at [384, 244] on image at bounding box center [379, 249] width 107 height 108
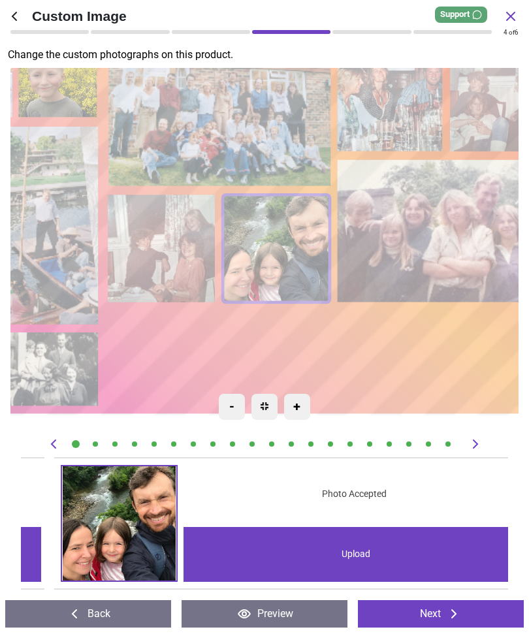
scroll to position [0, 7789]
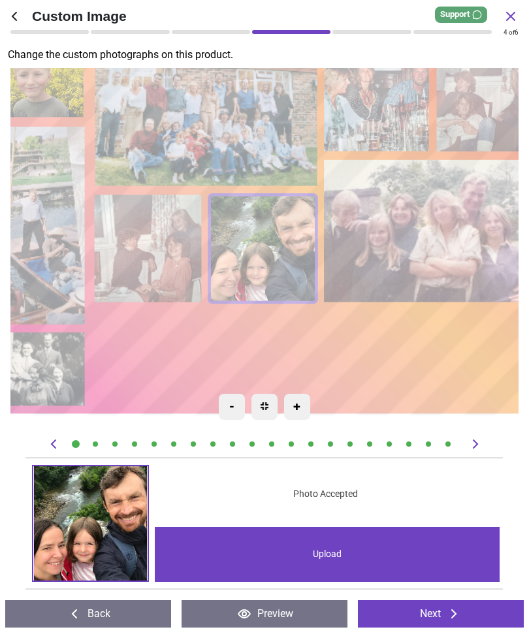
click at [338, 557] on div "Upload" at bounding box center [327, 554] width 345 height 55
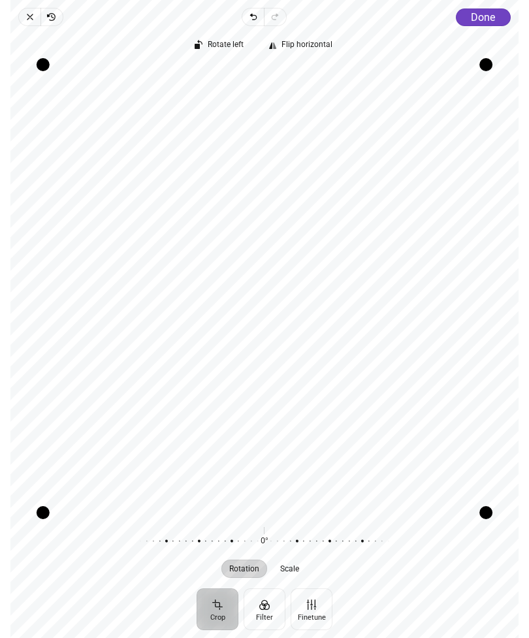
click at [391, 404] on div "Recenter" at bounding box center [264, 288] width 487 height 447
click at [483, 14] on span "Done" at bounding box center [483, 17] width 24 height 12
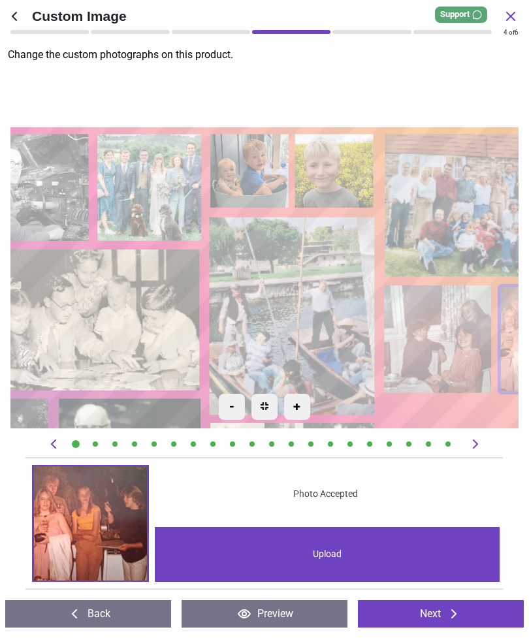
click at [246, 161] on image at bounding box center [251, 171] width 78 height 74
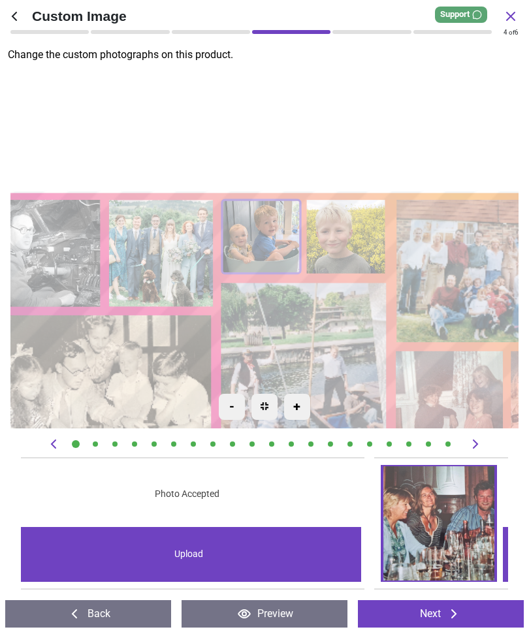
scroll to position [0, 2434]
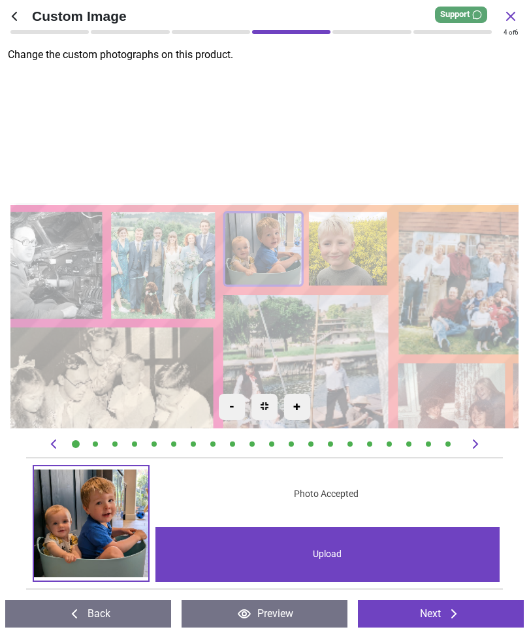
click at [375, 551] on div "Upload" at bounding box center [327, 554] width 345 height 55
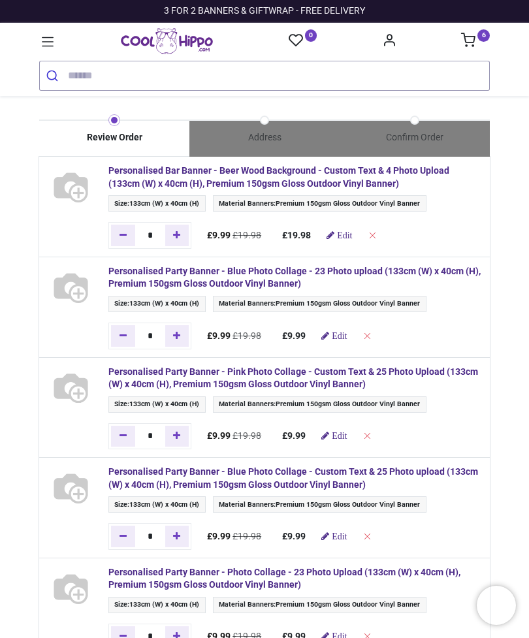
type input "**********"
click at [347, 435] on span "Edit" at bounding box center [339, 435] width 15 height 9
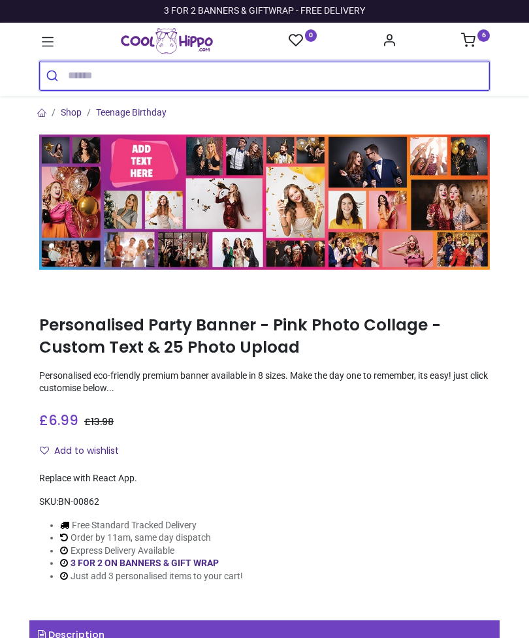
type input "**********"
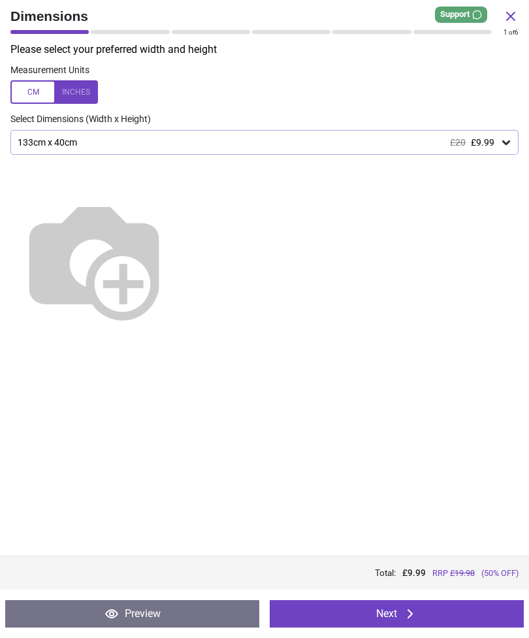
click at [435, 607] on button "Next" at bounding box center [397, 613] width 254 height 27
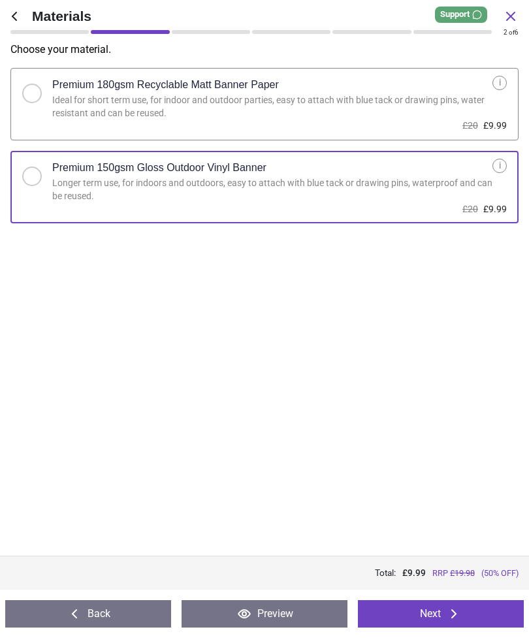
click at [457, 611] on icon at bounding box center [454, 614] width 16 height 16
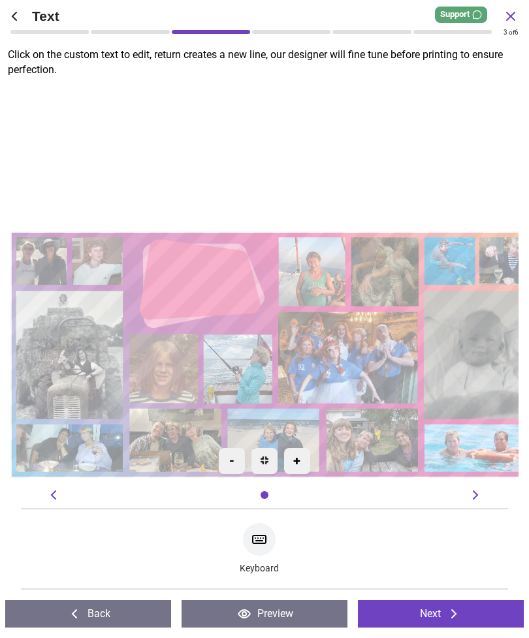
click at [464, 615] on button "Next" at bounding box center [441, 613] width 166 height 27
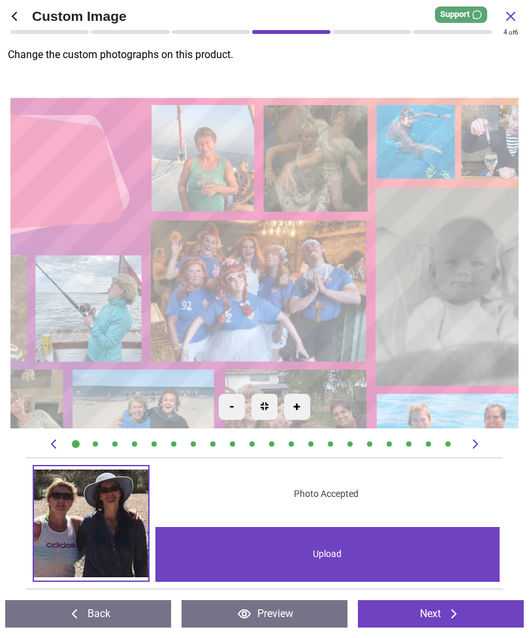
click at [306, 162] on image at bounding box center [317, 158] width 105 height 106
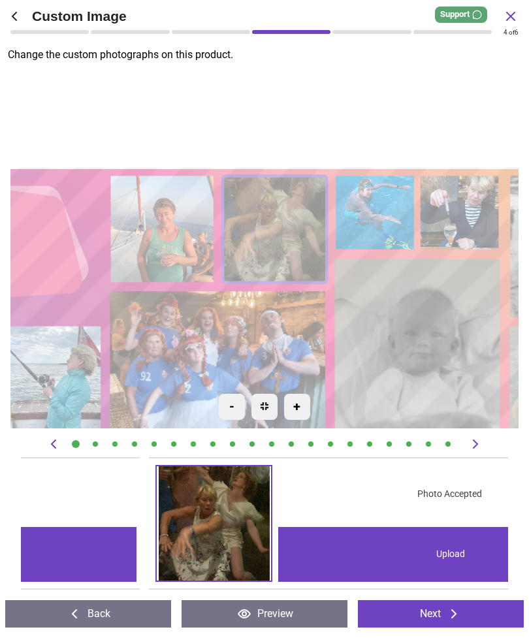
scroll to position [0, 1461]
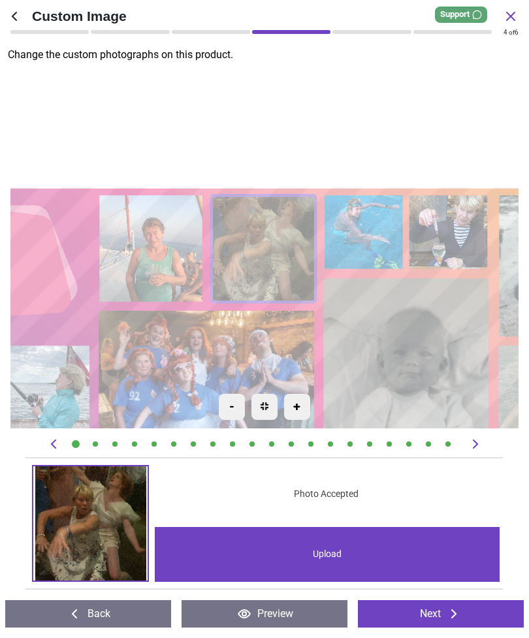
click at [331, 558] on div "Upload" at bounding box center [327, 554] width 345 height 55
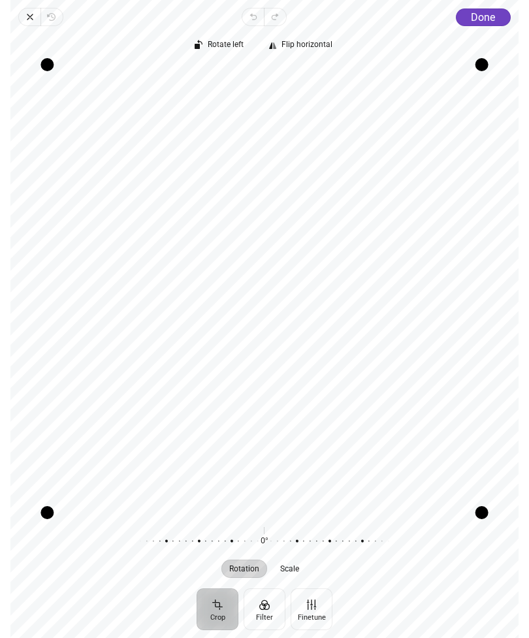
click at [33, 10] on span "Close" at bounding box center [29, 17] width 22 height 18
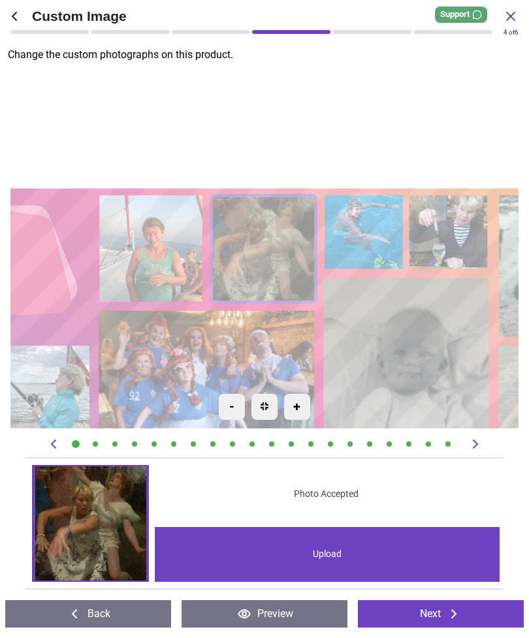
click at [277, 245] on image at bounding box center [264, 248] width 105 height 106
click at [341, 558] on div "Upload" at bounding box center [327, 554] width 345 height 55
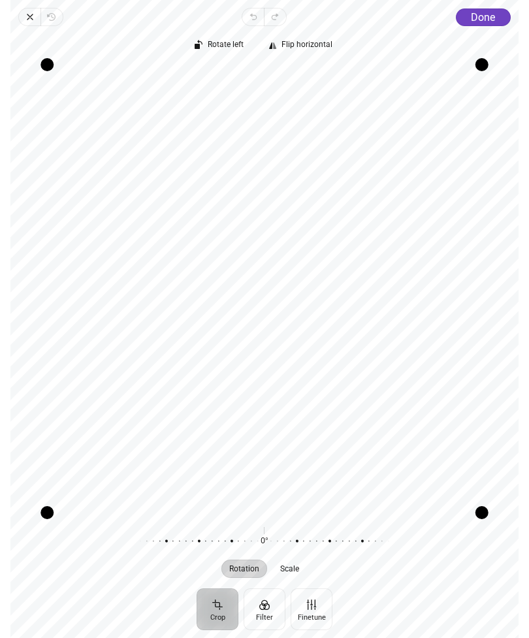
click at [487, 16] on span "Done" at bounding box center [483, 17] width 24 height 12
click at [484, 8] on button "Done" at bounding box center [483, 17] width 55 height 18
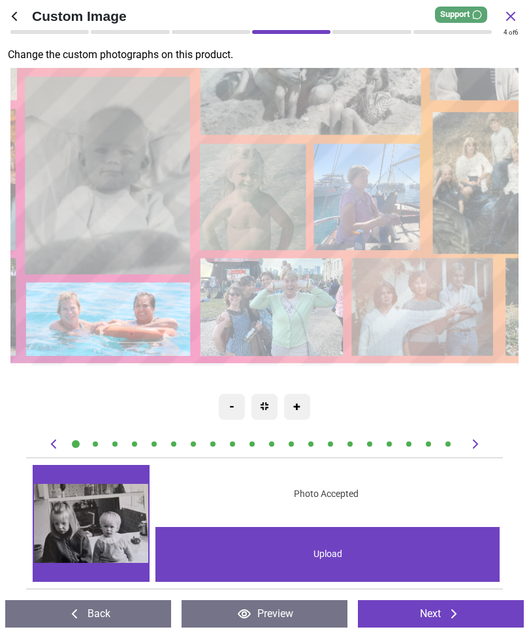
click at [455, 613] on icon at bounding box center [453, 613] width 5 height 9
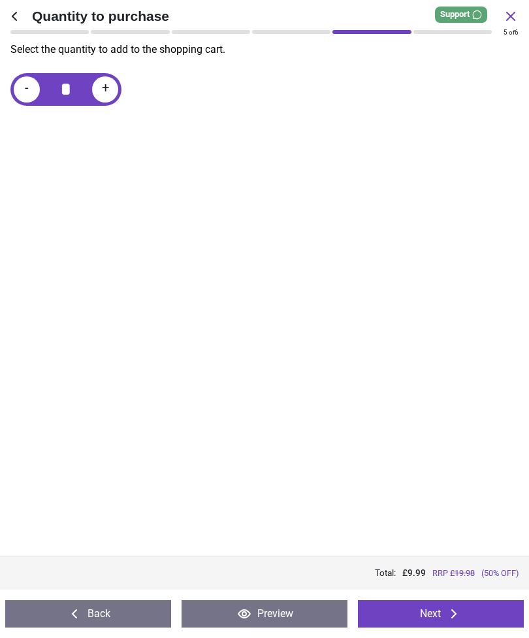
click at [450, 609] on icon at bounding box center [454, 614] width 16 height 16
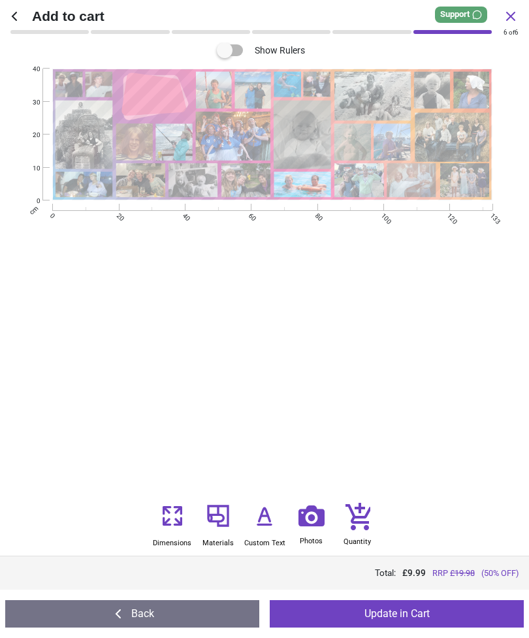
click at [434, 616] on button "Update in Cart" at bounding box center [397, 613] width 254 height 27
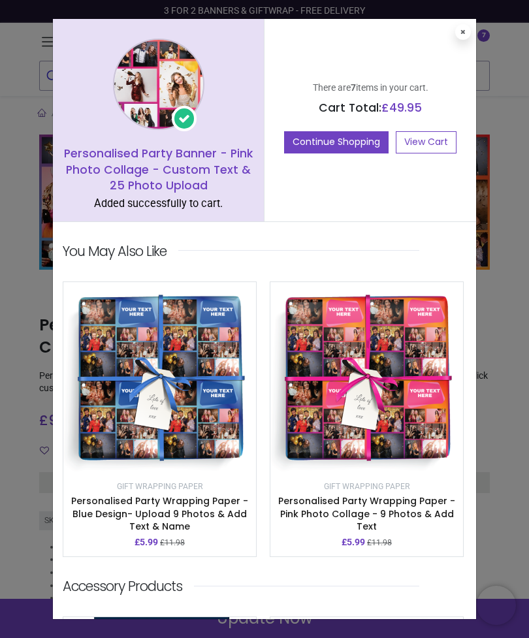
click at [442, 135] on link "View Cart" at bounding box center [426, 142] width 61 height 22
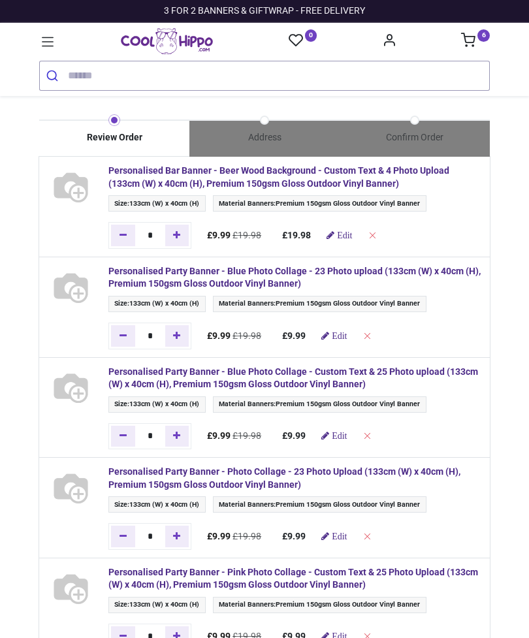
type input "**********"
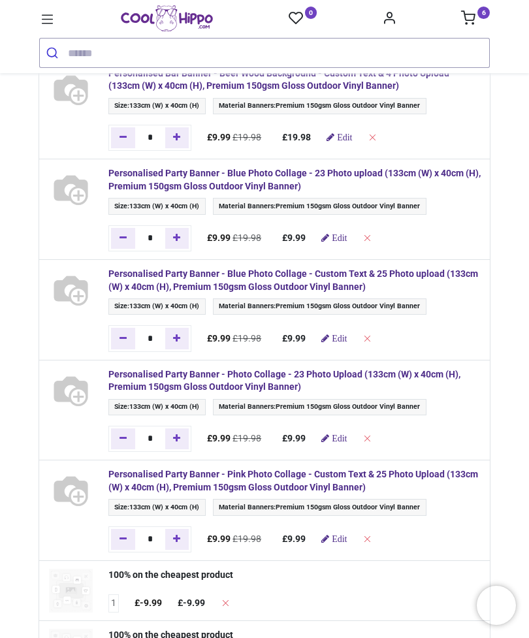
scroll to position [77, 0]
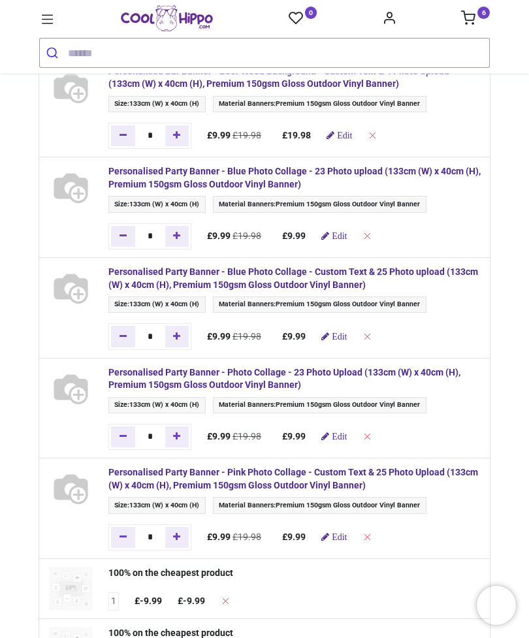
click at [46, 20] on icon at bounding box center [48, 18] width 12 height 9
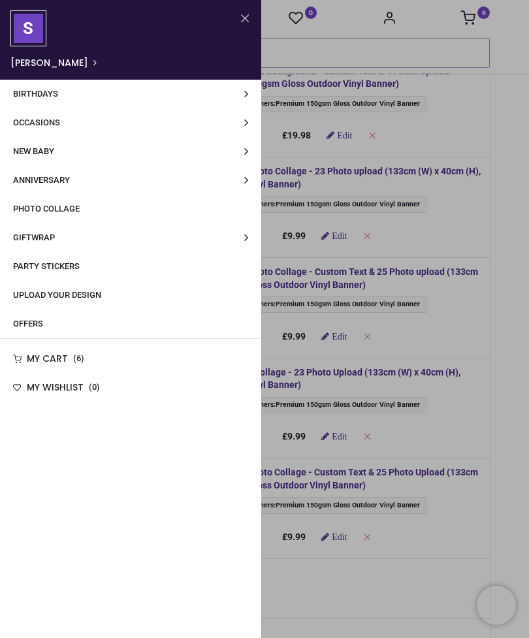
click at [101, 296] on span "Upload Your Design" at bounding box center [57, 295] width 88 height 10
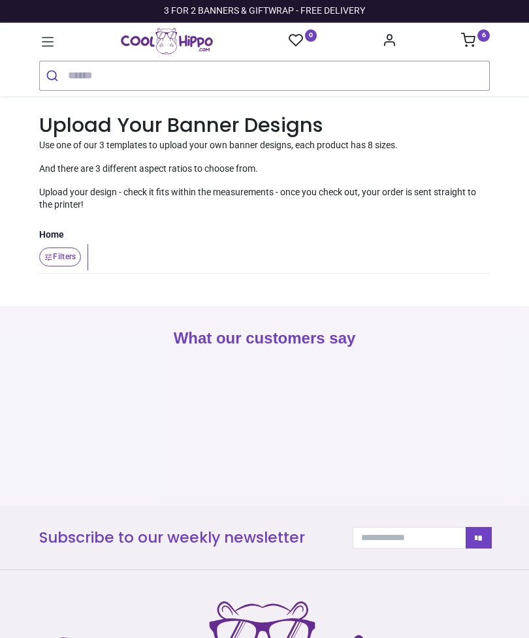
type input "**********"
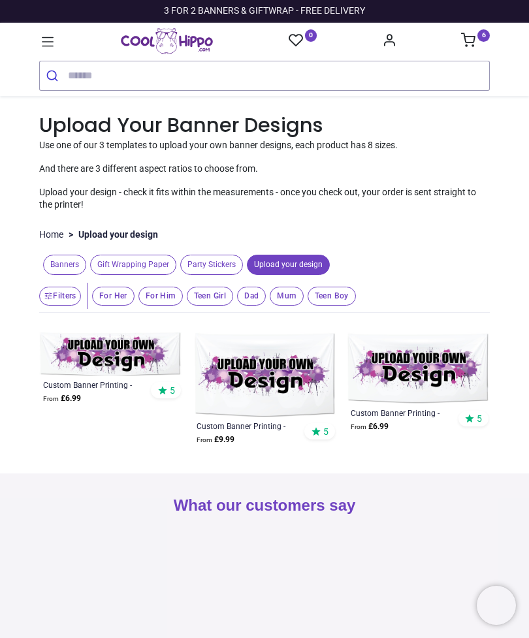
click at [70, 255] on span "Banners" at bounding box center [64, 265] width 43 height 20
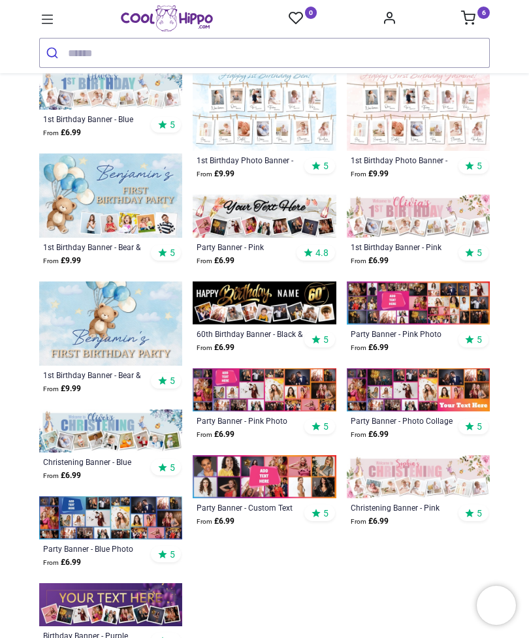
scroll to position [592, 0]
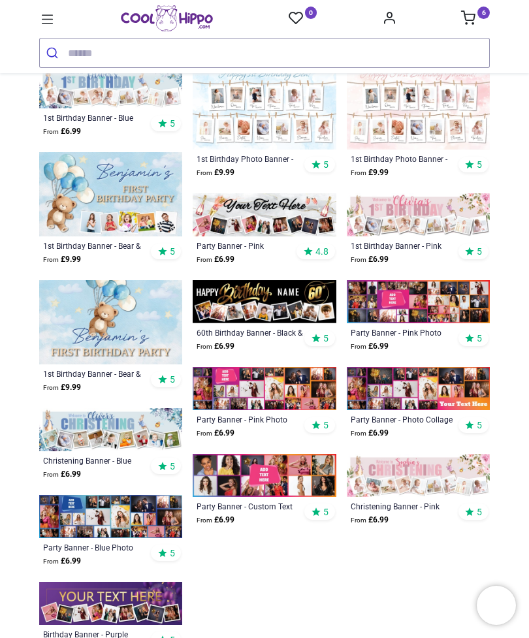
click at [451, 388] on img at bounding box center [418, 388] width 143 height 43
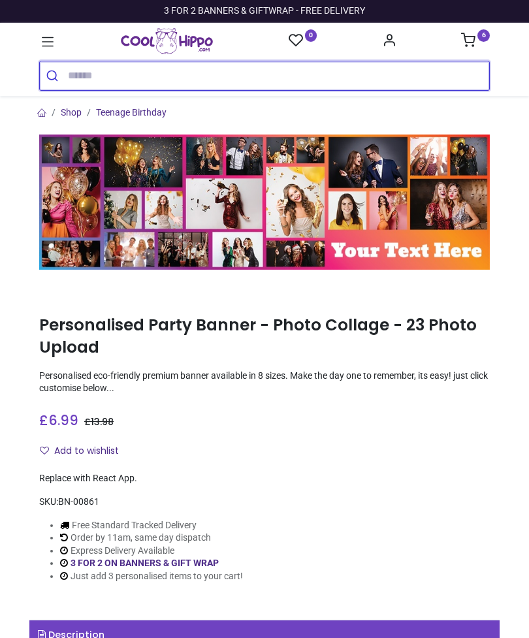
type input "**********"
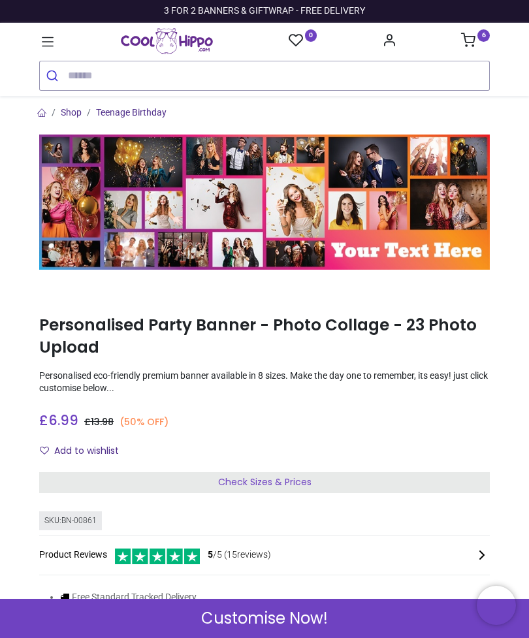
click at [457, 479] on div "Check Sizes & Prices" at bounding box center [264, 482] width 451 height 21
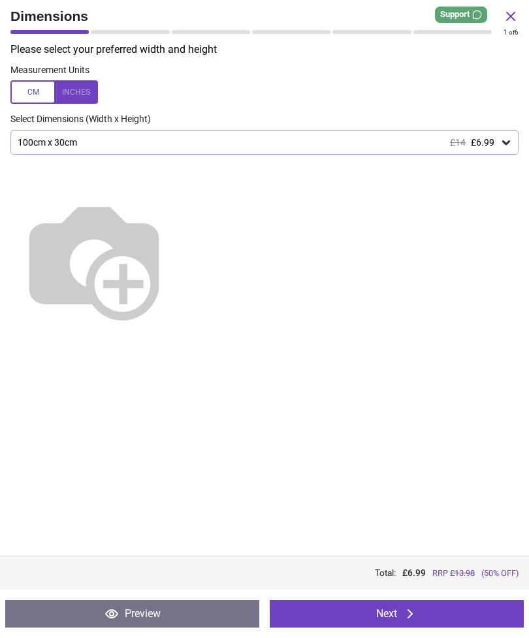
click at [451, 604] on button "Next" at bounding box center [397, 613] width 254 height 27
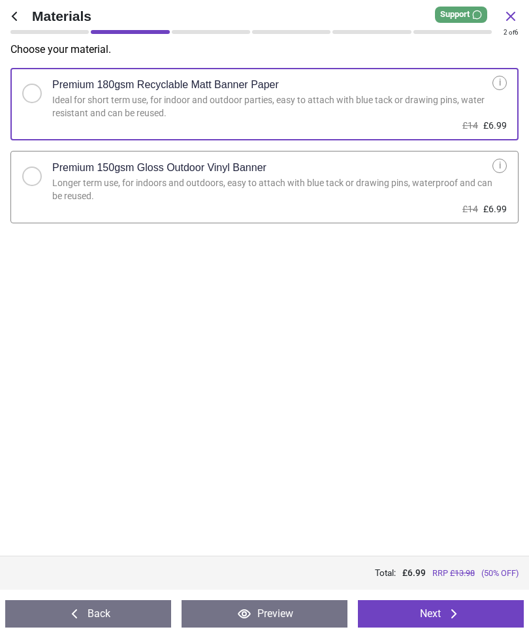
click at [414, 199] on div "Longer term use, for indoors and outdoors, easy to attach with blue tack or dra…" at bounding box center [272, 189] width 440 height 25
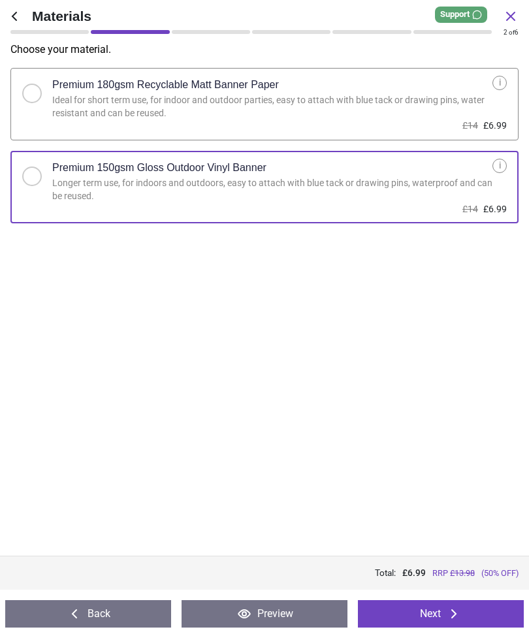
click at [450, 624] on button "Next" at bounding box center [441, 613] width 166 height 27
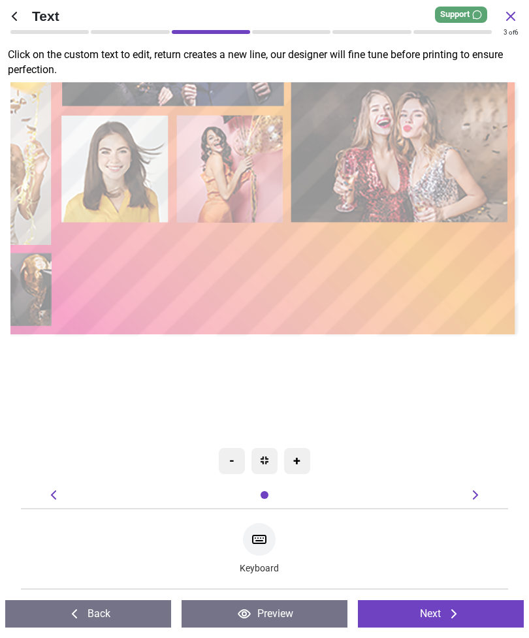
click at [266, 545] on icon at bounding box center [259, 540] width 16 height 16
type textarea "********"
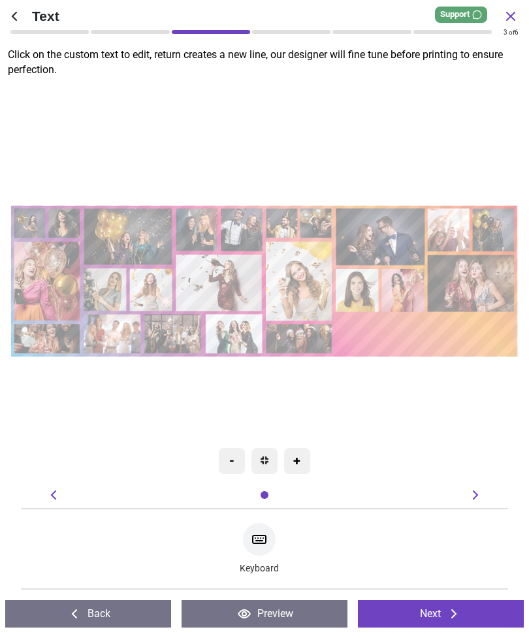
click at [453, 613] on icon at bounding box center [454, 614] width 16 height 16
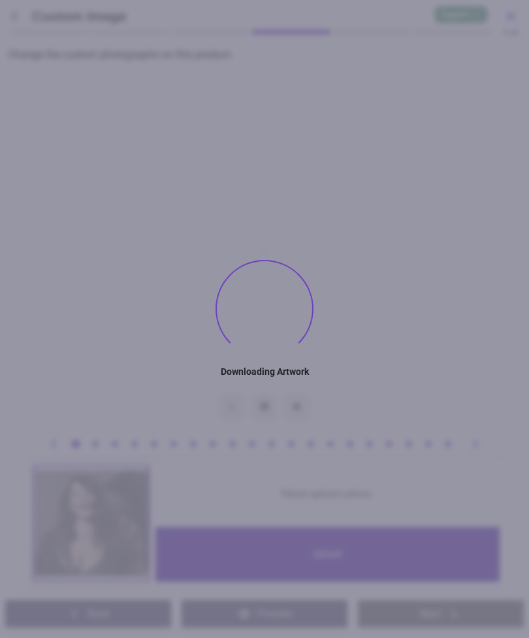
type textarea "********"
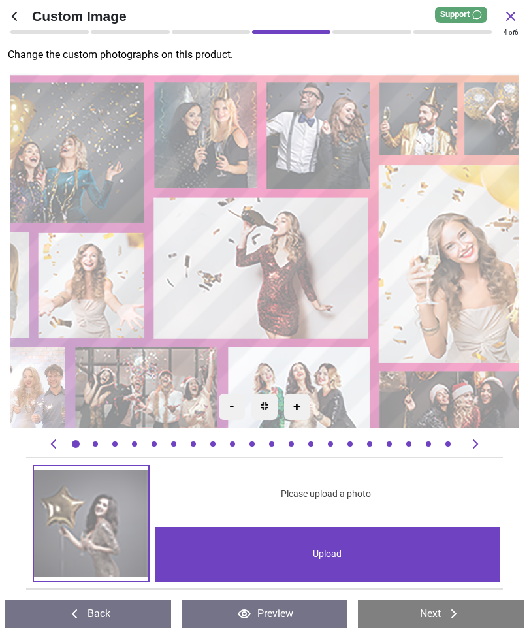
click at [292, 264] on image at bounding box center [262, 268] width 216 height 142
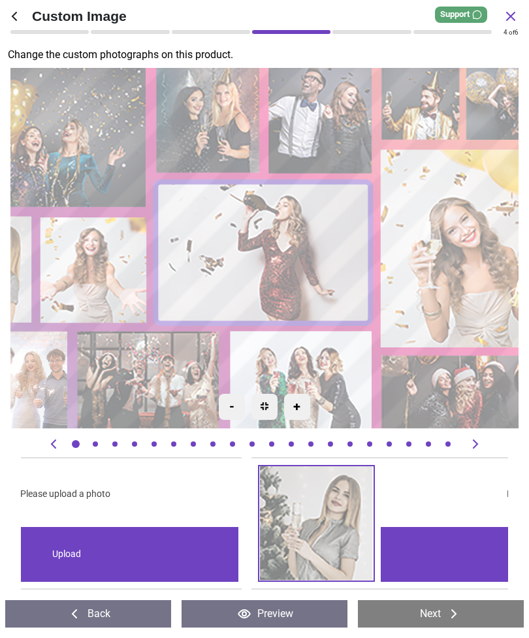
scroll to position [0, 6328]
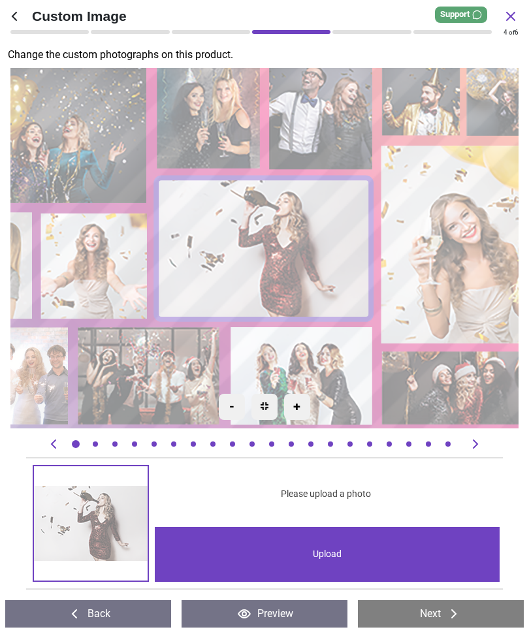
click at [340, 558] on div "Upload" at bounding box center [327, 554] width 345 height 55
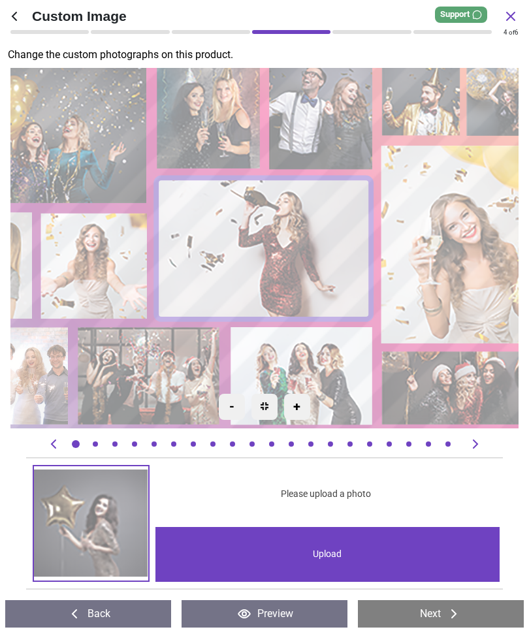
scroll to position [0, 6328]
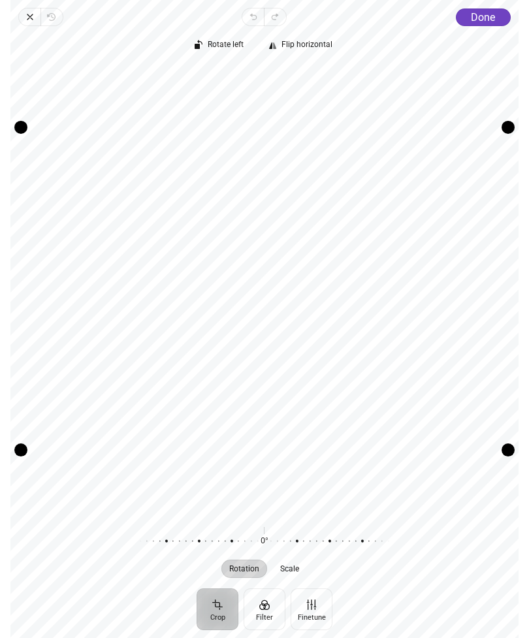
click at [487, 13] on span "Done" at bounding box center [483, 17] width 24 height 12
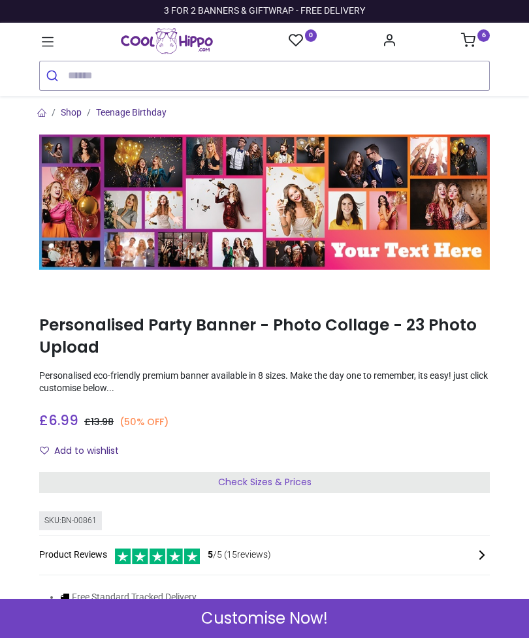
click at [473, 33] on icon at bounding box center [468, 40] width 14 height 14
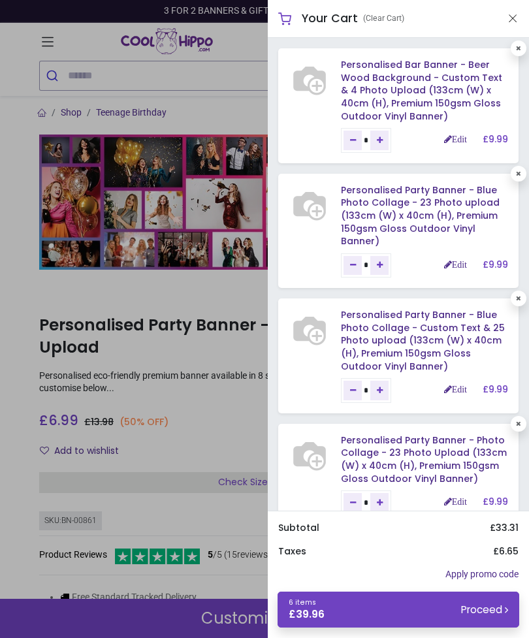
click at [436, 203] on link "Personalised Party Banner - Blue Photo Collage - 23 Photo upload (133cm (W) x 4…" at bounding box center [420, 216] width 159 height 64
click at [458, 261] on link "Edit" at bounding box center [455, 264] width 23 height 9
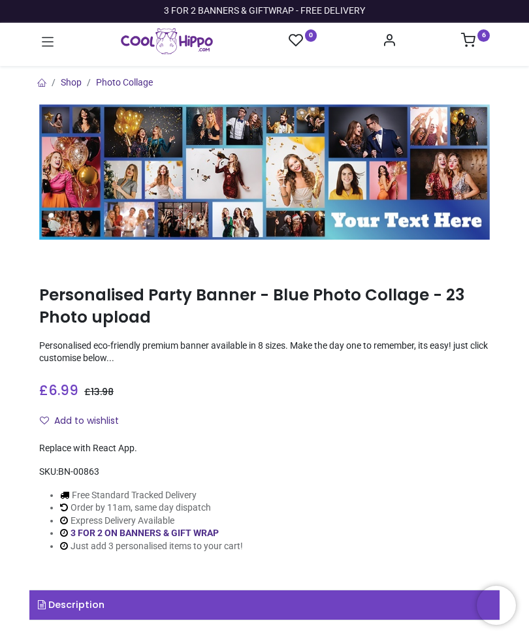
type input "**********"
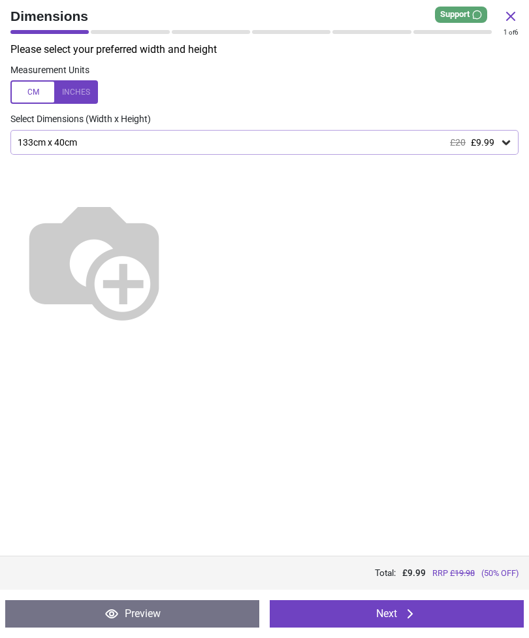
click at [429, 621] on button "Next" at bounding box center [397, 613] width 254 height 27
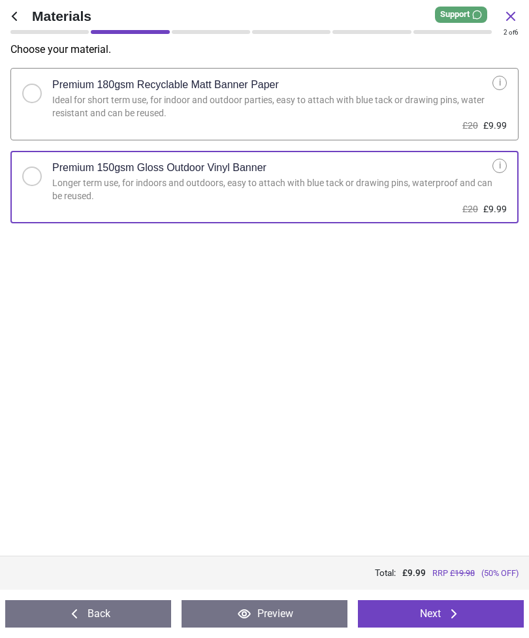
click at [435, 611] on button "Next" at bounding box center [441, 613] width 166 height 27
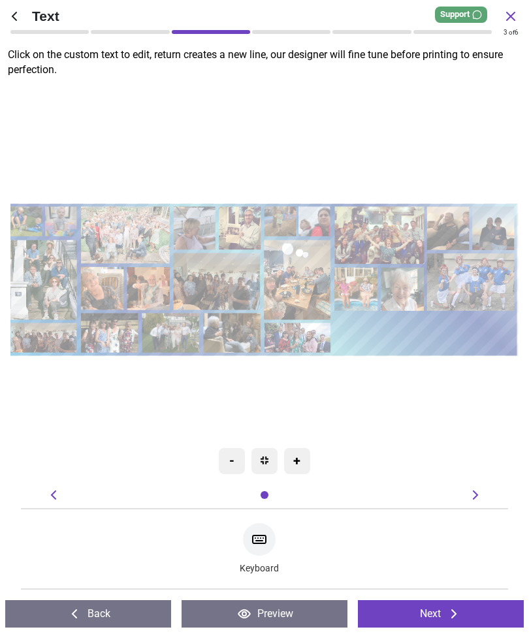
click at [459, 616] on icon at bounding box center [454, 614] width 16 height 16
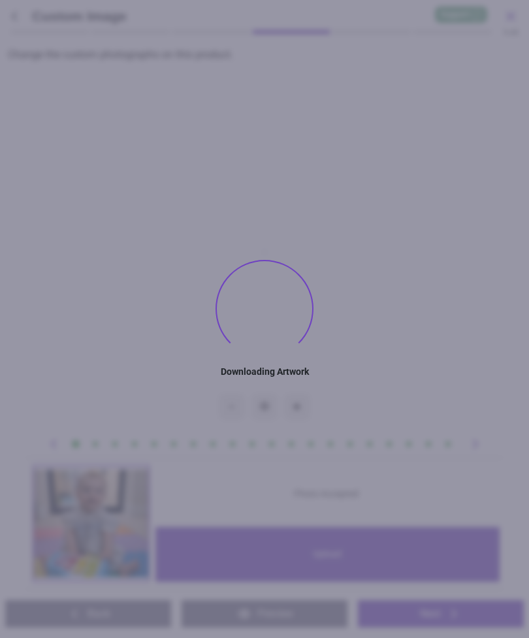
type textarea "********"
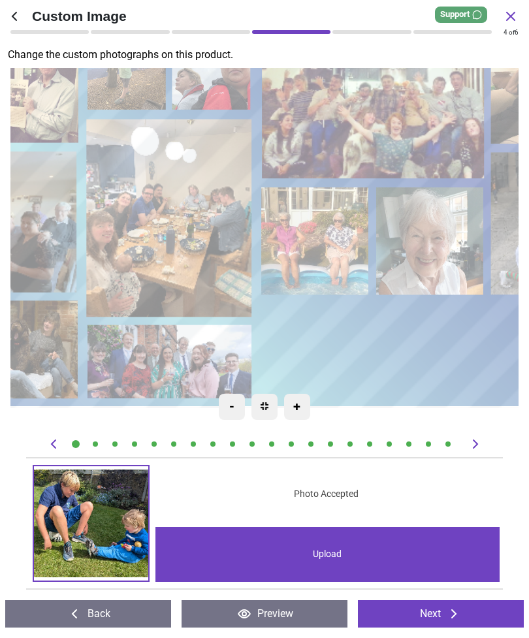
click at [326, 240] on image at bounding box center [316, 241] width 107 height 108
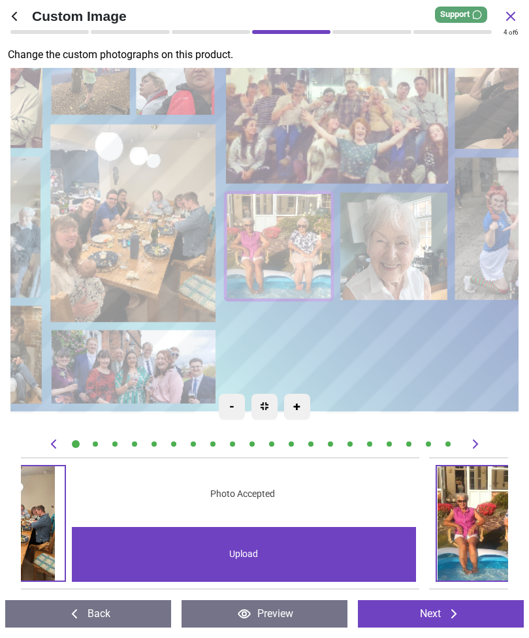
scroll to position [0, 7302]
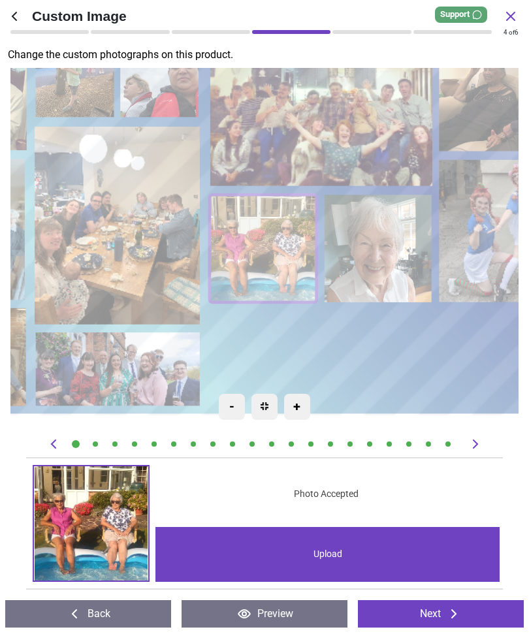
click at [330, 555] on div "Upload" at bounding box center [327, 554] width 345 height 55
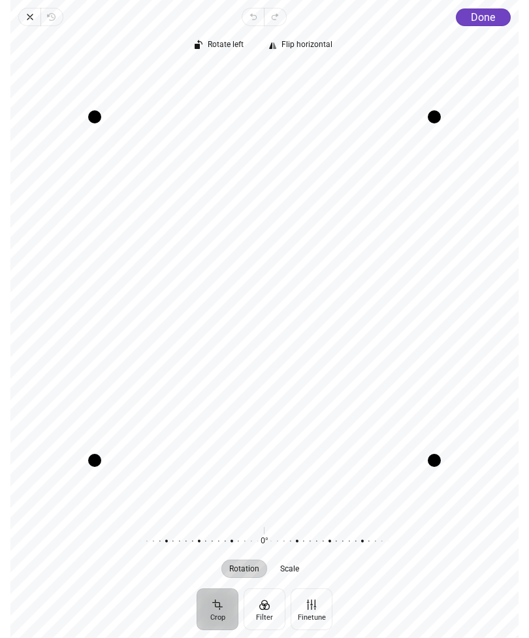
click at [25, 9] on span "Close" at bounding box center [29, 17] width 22 height 18
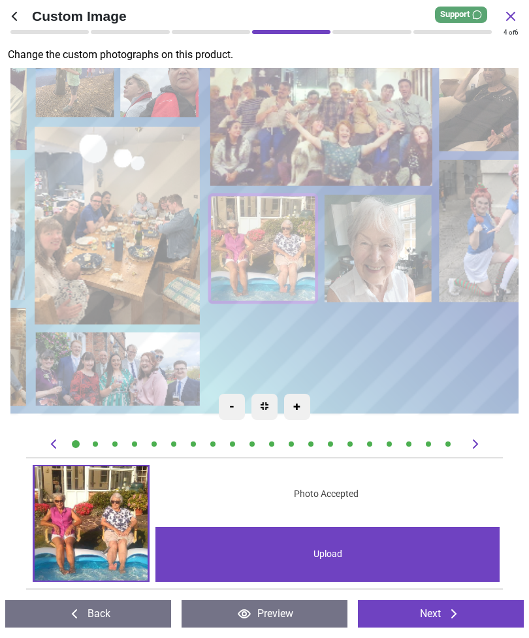
click at [338, 555] on div "Upload" at bounding box center [327, 554] width 345 height 55
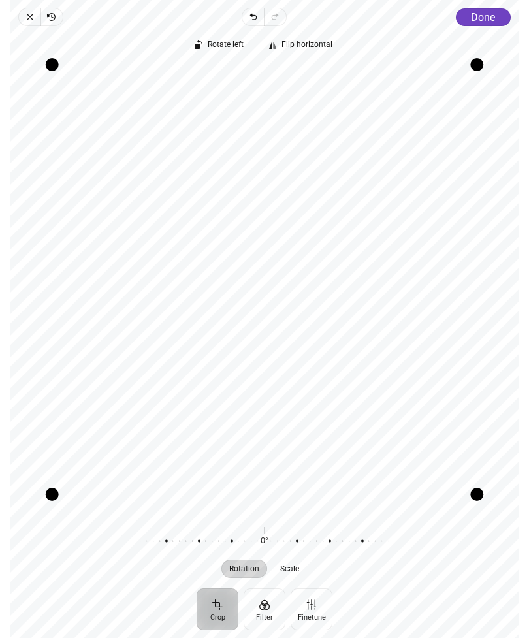
scroll to position [0, 7302]
click at [487, 24] on button "Done" at bounding box center [483, 17] width 55 height 18
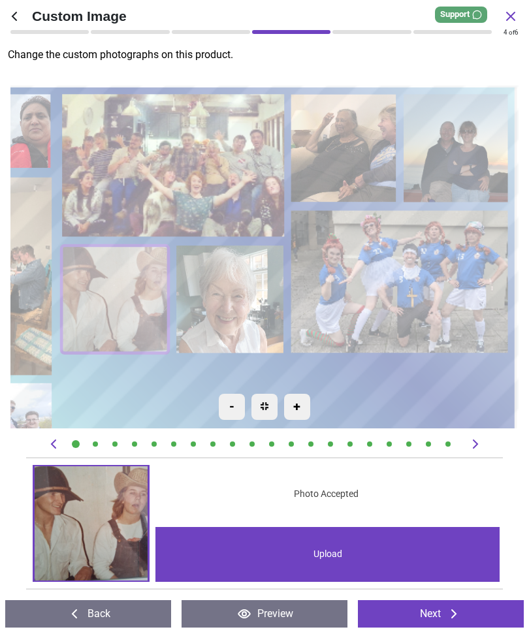
click at [462, 611] on icon at bounding box center [454, 614] width 16 height 16
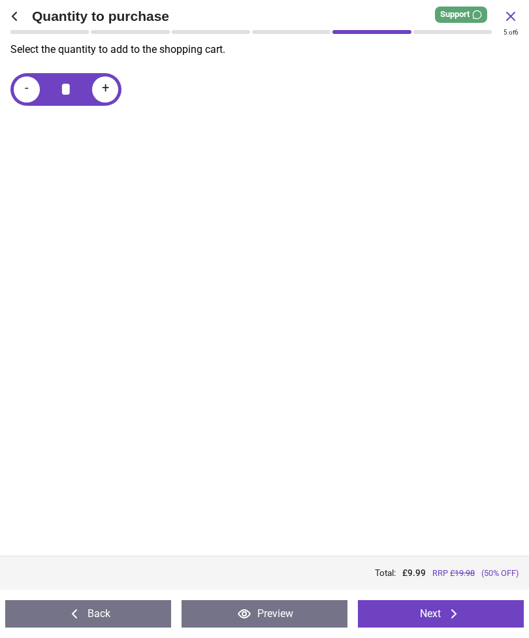
click at [468, 611] on button "Next" at bounding box center [441, 613] width 166 height 27
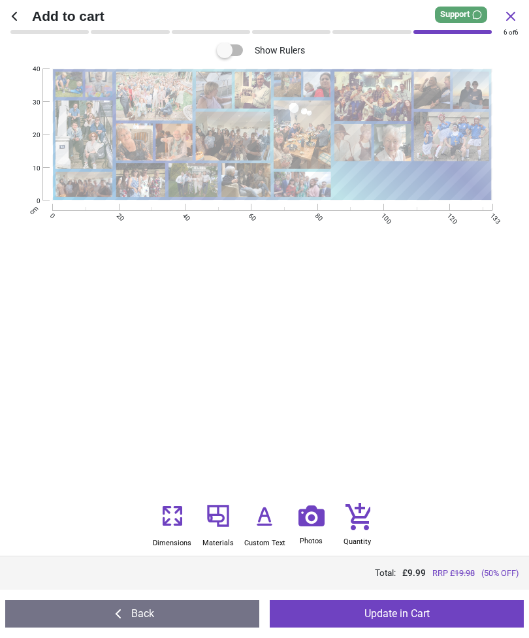
click at [425, 609] on button "Update in Cart" at bounding box center [397, 613] width 254 height 27
